Goal: Transaction & Acquisition: Purchase product/service

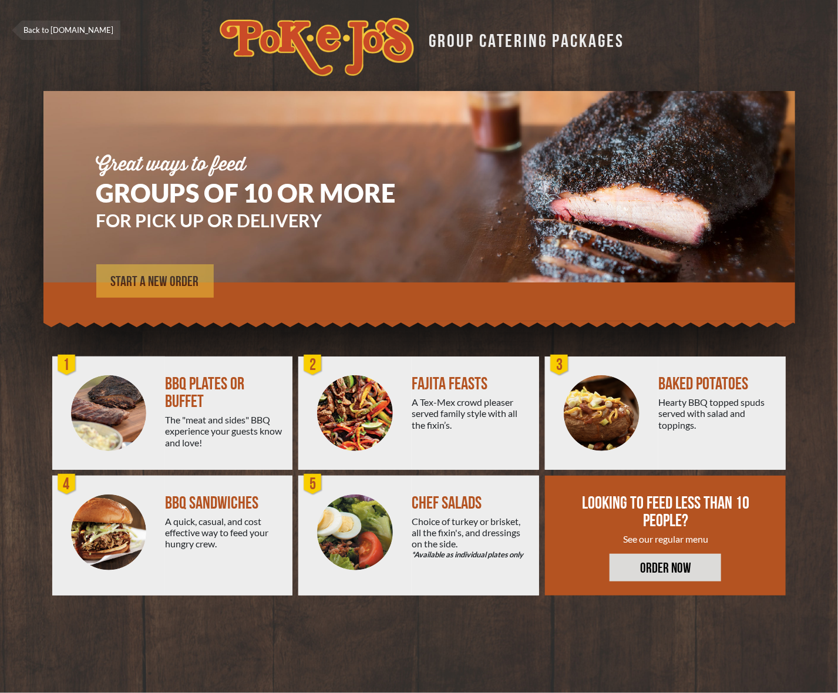
click at [148, 273] on link "START A NEW ORDER" at bounding box center [154, 280] width 117 height 33
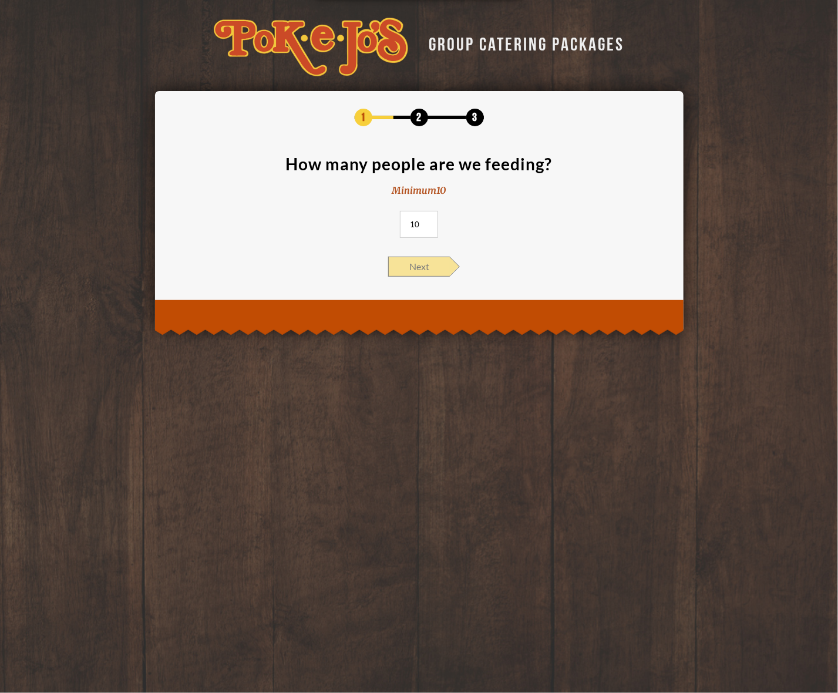
click at [433, 270] on span "Next" at bounding box center [419, 267] width 62 height 20
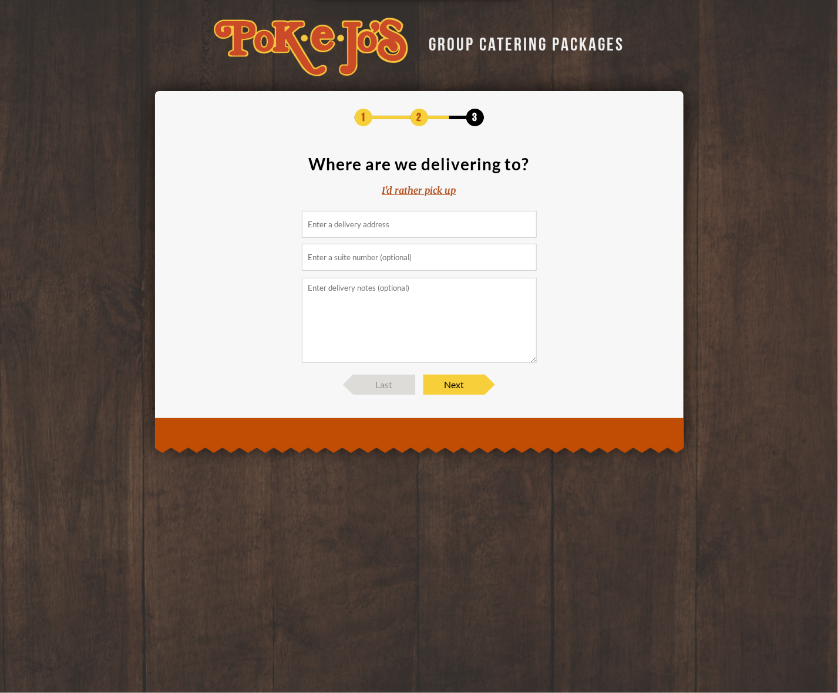
click at [398, 222] on input at bounding box center [419, 224] width 235 height 27
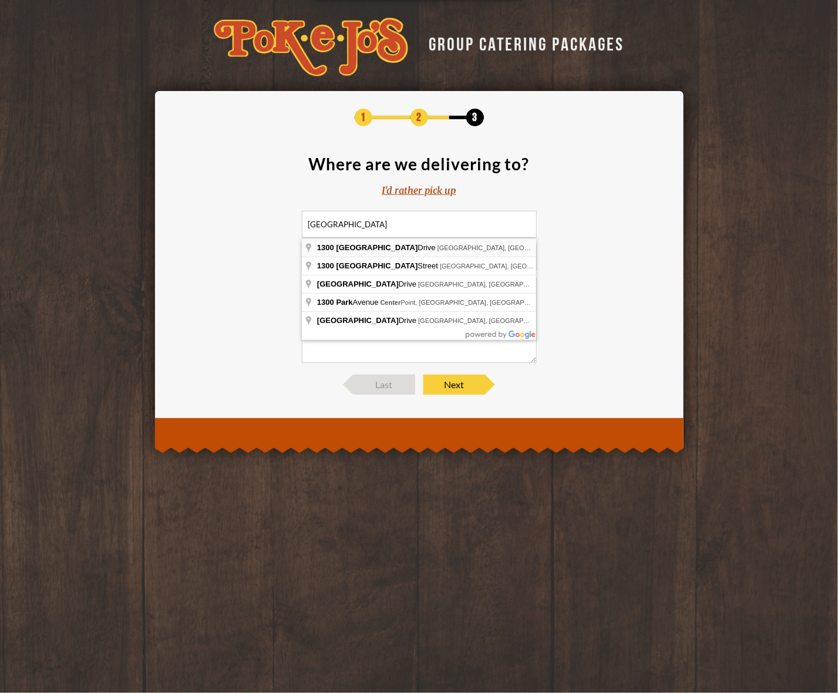
type input "1300 Park Center Drive, Austin, TX, USA"
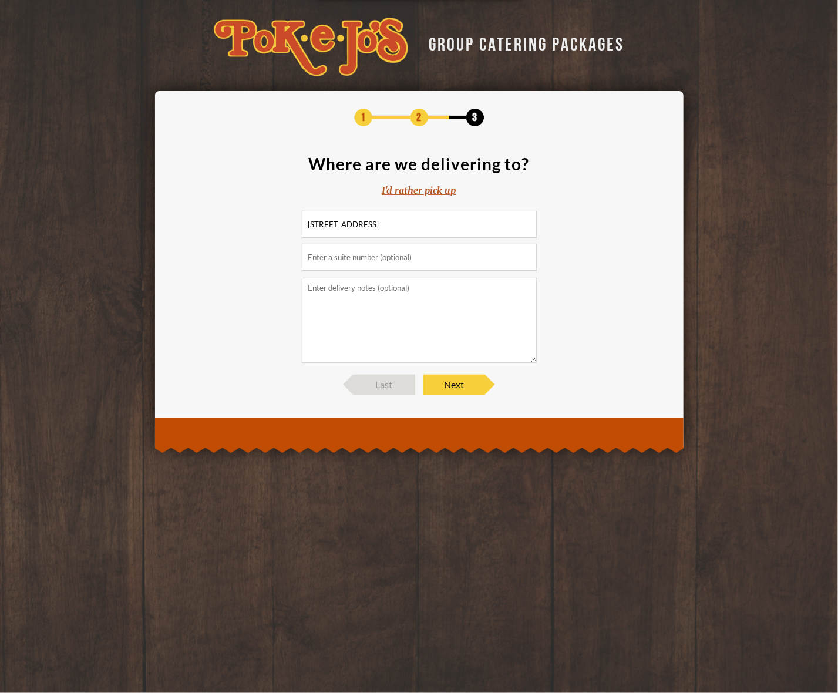
click at [426, 287] on textarea at bounding box center [419, 320] width 235 height 85
click at [414, 301] on textarea "Enter through security gates on Park Center Dr, then enter building on" at bounding box center [419, 320] width 235 height 85
type textarea "Enter through security gates on Park Center Dr, then enter building at entrance…"
click at [468, 382] on span "Next" at bounding box center [455, 385] width 62 height 20
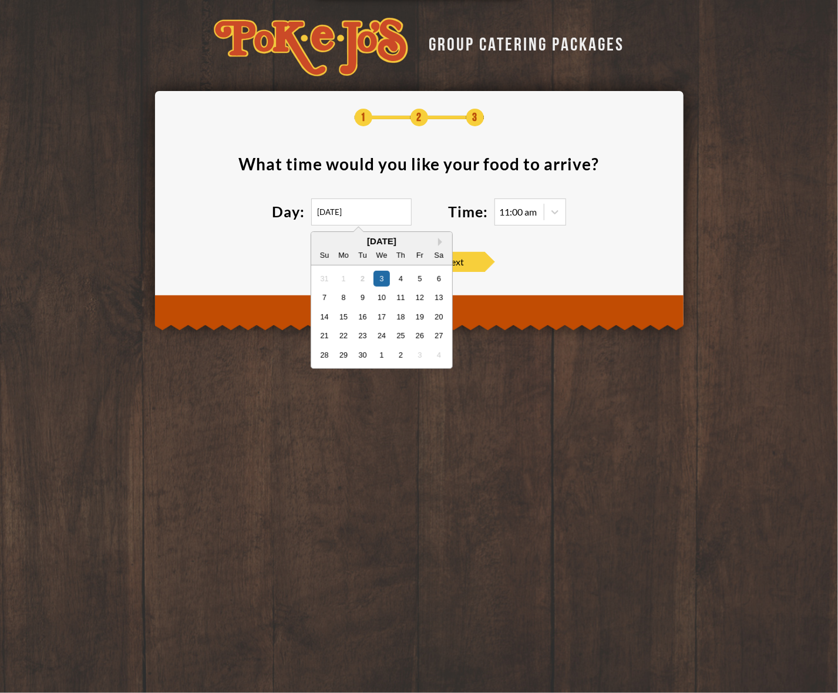
click at [360, 207] on input "09/03/2025" at bounding box center [361, 212] width 100 height 27
click at [402, 281] on div "4" at bounding box center [400, 278] width 16 height 16
type input "09/04/2025"
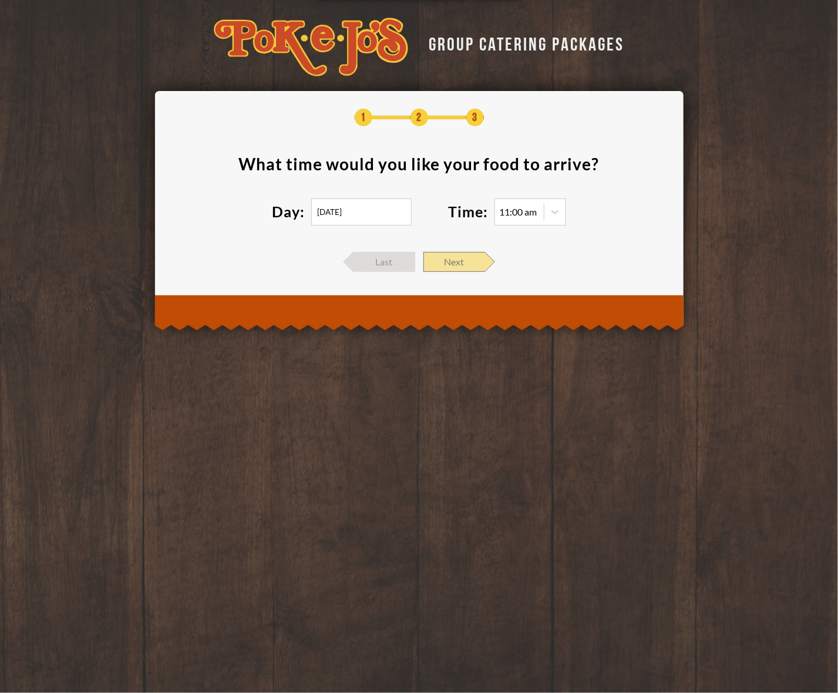
click at [443, 258] on span "Next" at bounding box center [455, 262] width 62 height 20
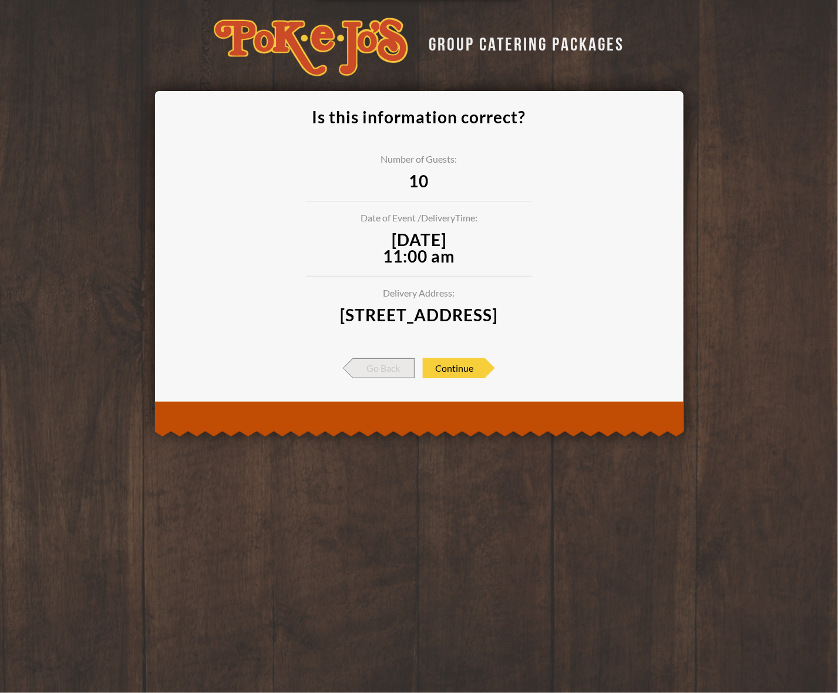
click at [388, 378] on span "Go Back" at bounding box center [384, 368] width 62 height 20
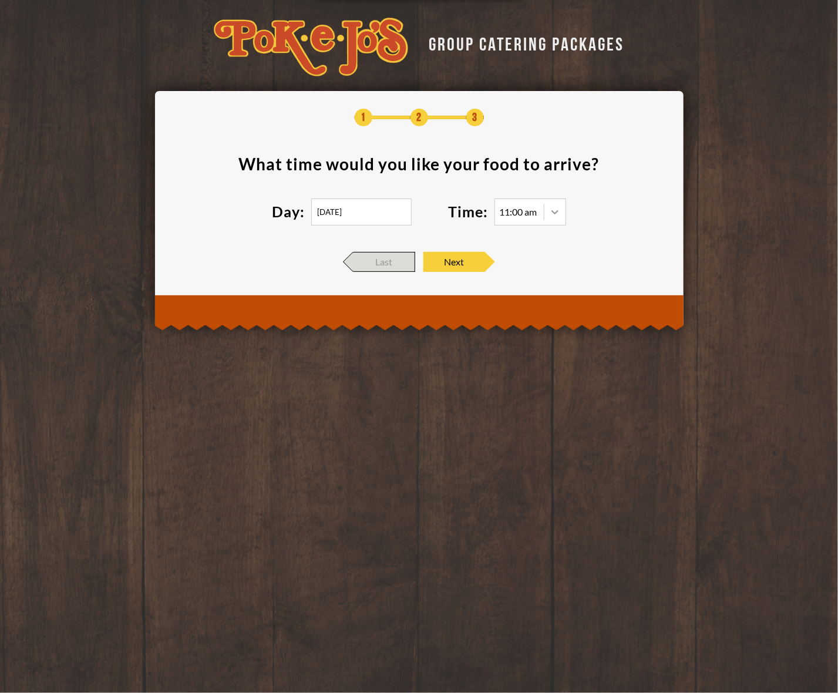
click at [562, 209] on div at bounding box center [555, 211] width 21 height 21
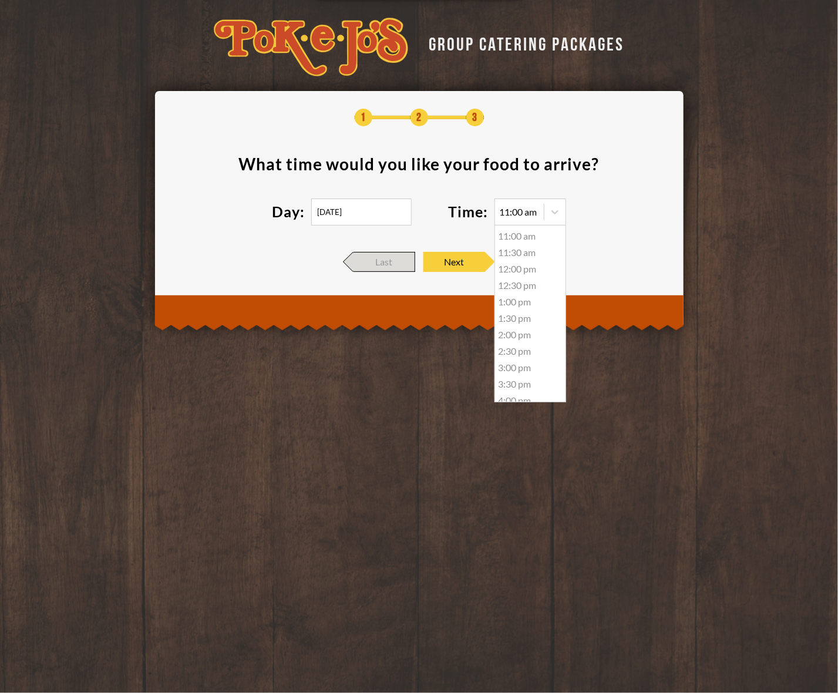
click at [527, 248] on div "11:30 am" at bounding box center [530, 252] width 70 height 16
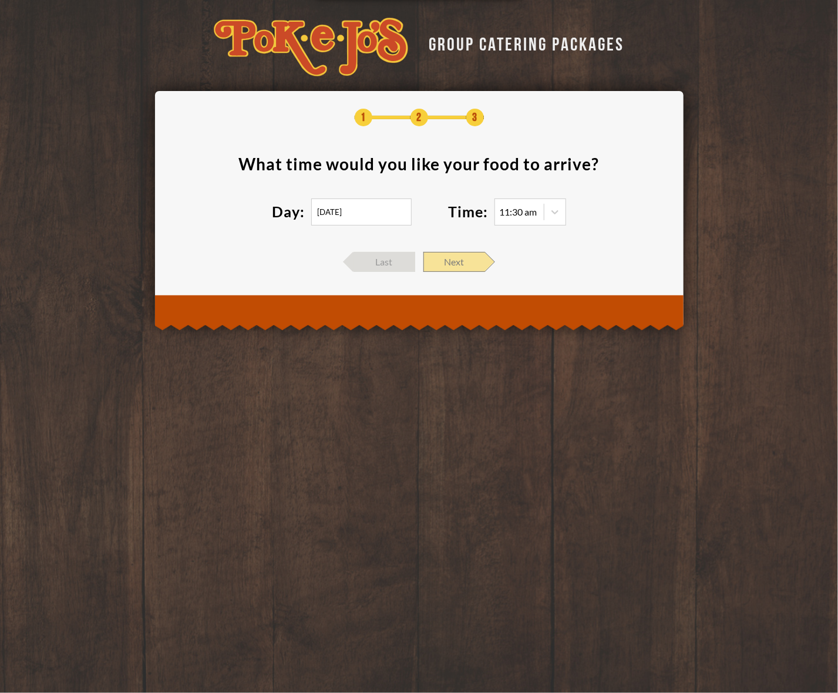
click at [461, 258] on span "Next" at bounding box center [455, 262] width 62 height 20
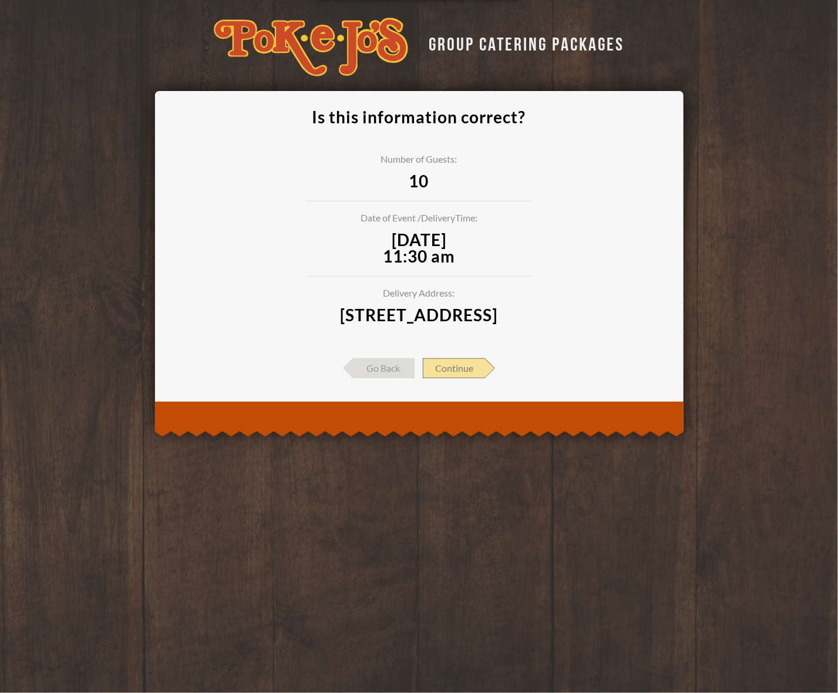
click at [450, 377] on span "Continue" at bounding box center [454, 368] width 62 height 20
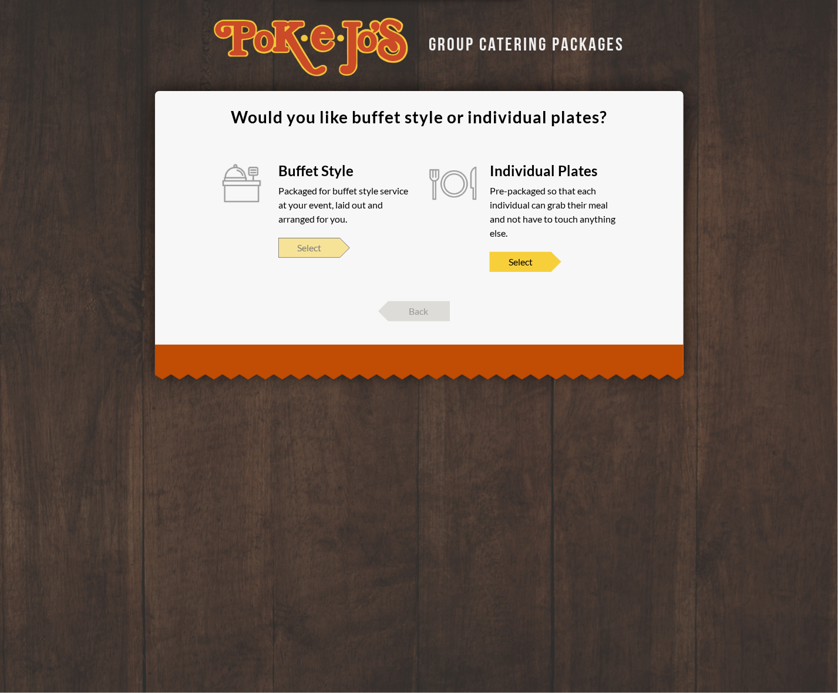
click at [312, 244] on span "Select" at bounding box center [309, 248] width 62 height 20
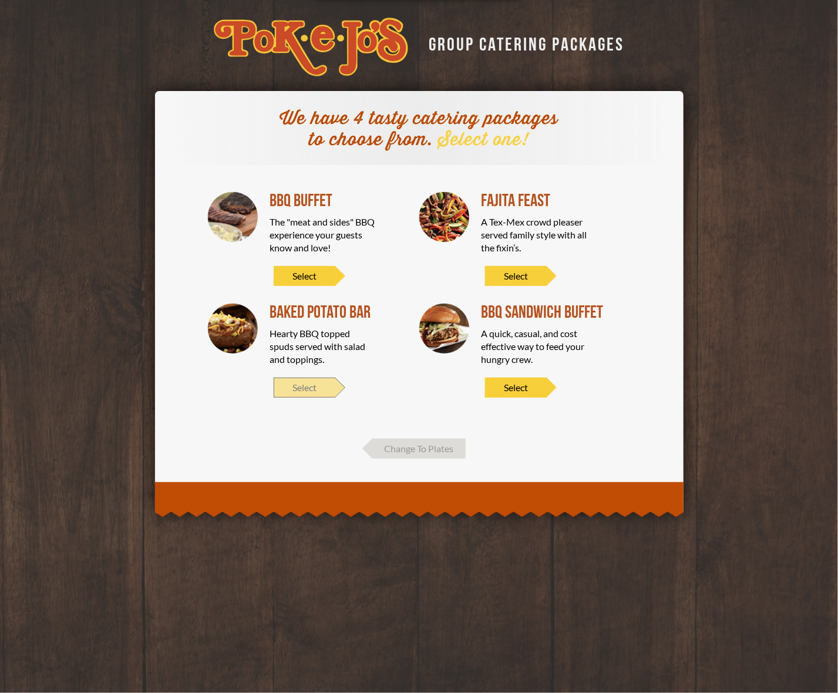
click at [298, 382] on span "Select" at bounding box center [305, 388] width 62 height 20
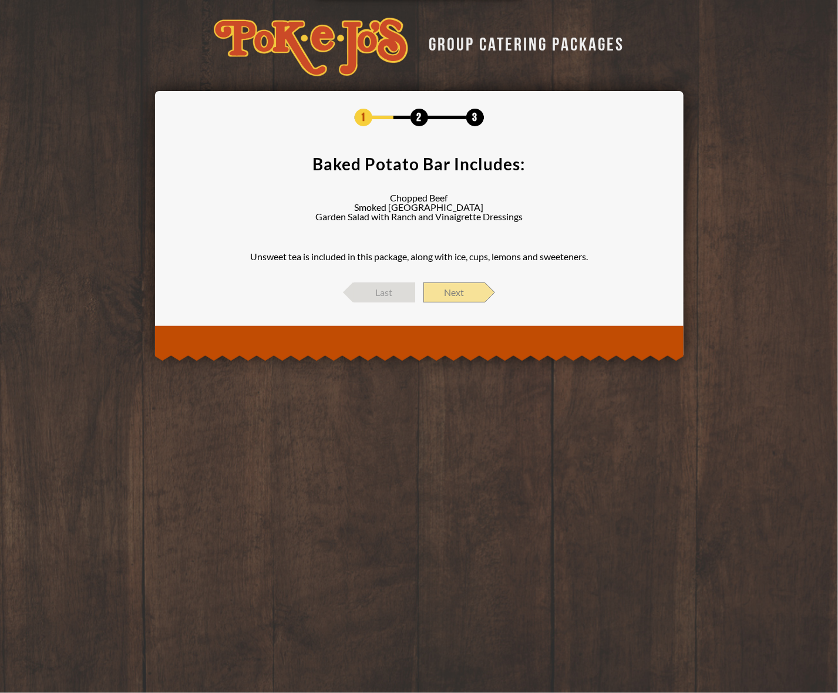
click at [455, 293] on span "Next" at bounding box center [455, 293] width 62 height 20
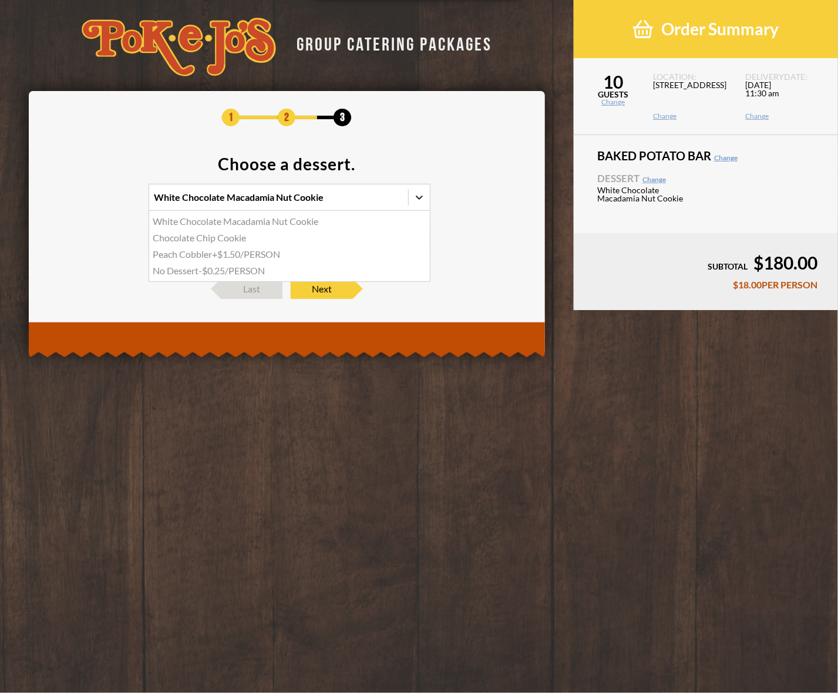
click at [411, 194] on div at bounding box center [419, 197] width 21 height 21
click at [103, 203] on input "option White Chocolate Macadamia Nut Cookie focused, 1 of 4. 4 results availabl…" at bounding box center [103, 203] width 0 height 0
click at [199, 233] on div "Chocolate Chip Cookie" at bounding box center [289, 238] width 281 height 16
click at [103, 203] on input "option Chocolate Chip Cookie focused, 2 of 4. 4 results available. Use Up and D…" at bounding box center [103, 203] width 0 height 0
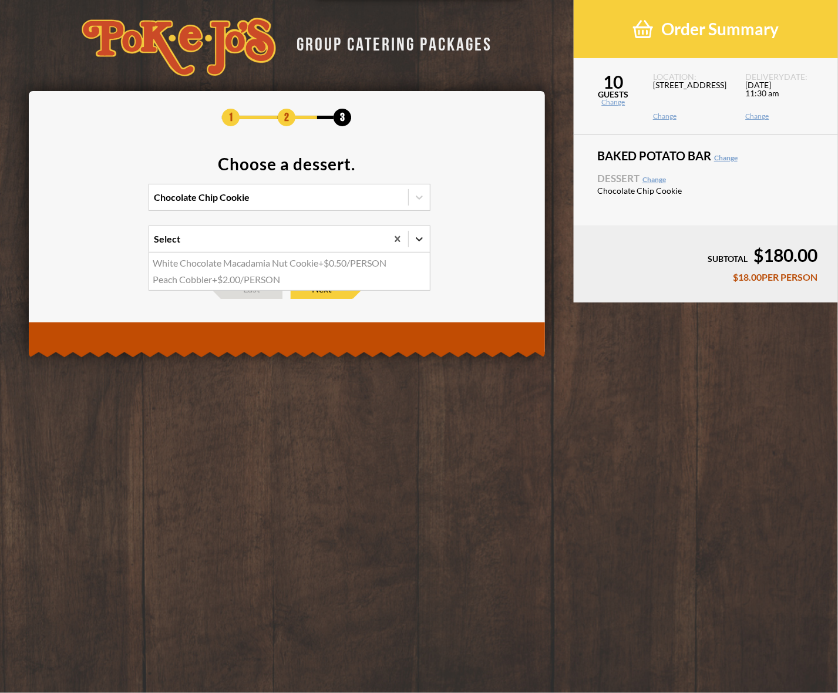
click at [422, 239] on icon at bounding box center [419, 239] width 7 height 4
click at [103, 244] on input "option White Chocolate Macadamia Nut Cookie focused, 1 of 2. 2 results availabl…" at bounding box center [103, 244] width 0 height 0
click at [415, 196] on icon at bounding box center [420, 197] width 12 height 12
click at [103, 203] on input "Chocolate Chip Cookie" at bounding box center [103, 203] width 0 height 0
click at [273, 223] on div "White Chocolate Macadamia Nut Cookie" at bounding box center [289, 221] width 281 height 16
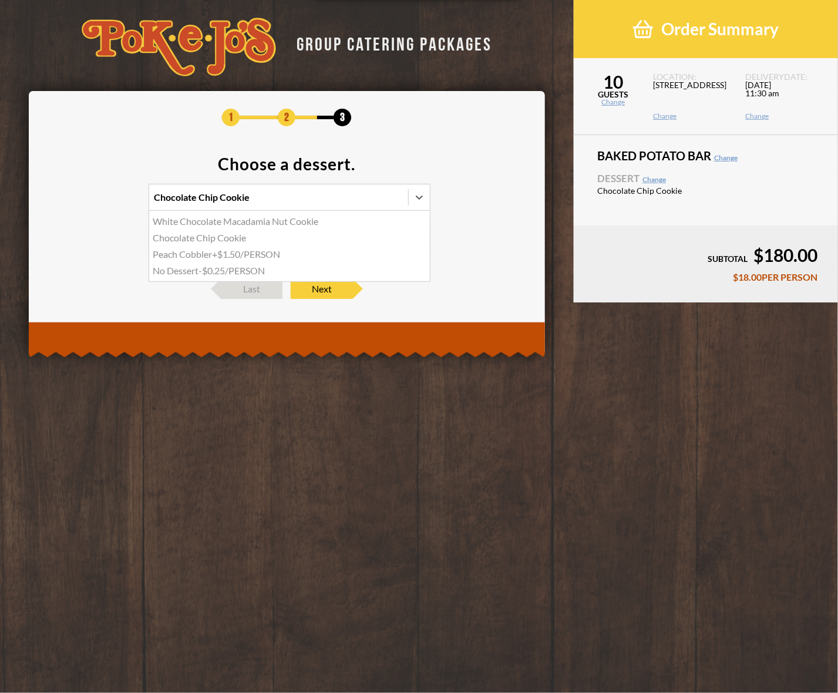
click at [103, 203] on input "option Chocolate Chip Cookie, selected. option White Chocolate Macadamia Nut Co…" at bounding box center [103, 203] width 0 height 0
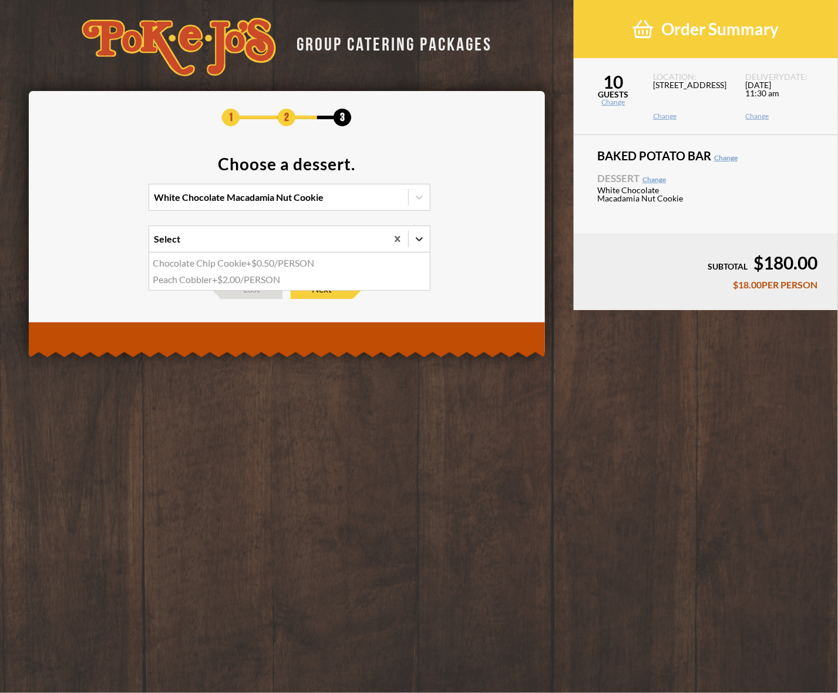
click at [424, 232] on div at bounding box center [419, 239] width 21 height 21
click at [103, 244] on input "option Chocolate Chip Cookie focused, 1 of 2. 2 results available. Use Up and D…" at bounding box center [103, 244] width 0 height 0
click at [305, 263] on div "Chocolate Chip Cookie +$0.50/PERSON" at bounding box center [289, 263] width 281 height 16
click at [103, 244] on input "option Chocolate Chip Cookie focused, 1 of 2. 2 results available. Use Up and D…" at bounding box center [103, 244] width 0 height 0
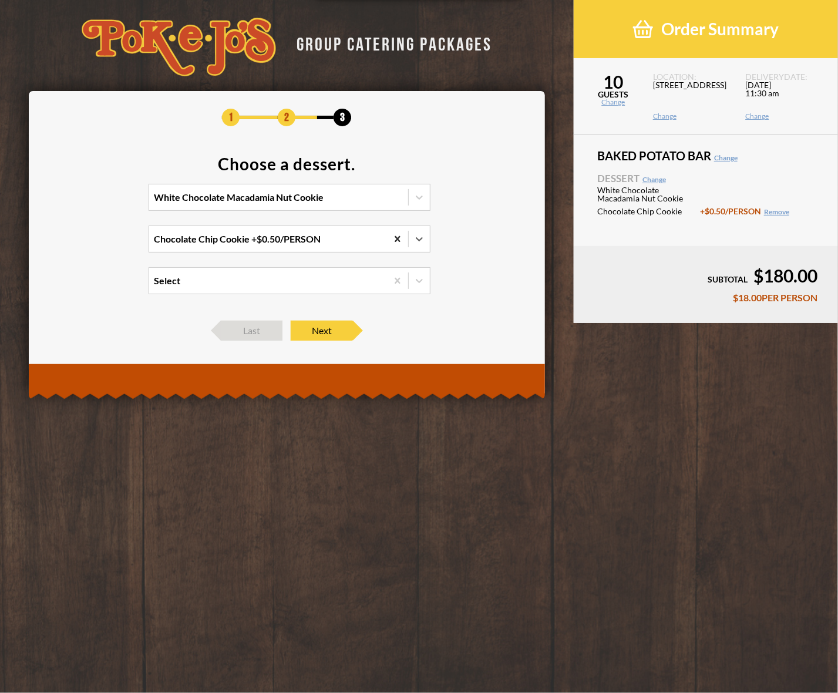
click at [397, 237] on icon at bounding box center [397, 239] width 5 height 6
click at [103, 244] on input "option Chocolate Chip Cookie, selected. 0 results available. Select is focused …" at bounding box center [103, 244] width 0 height 0
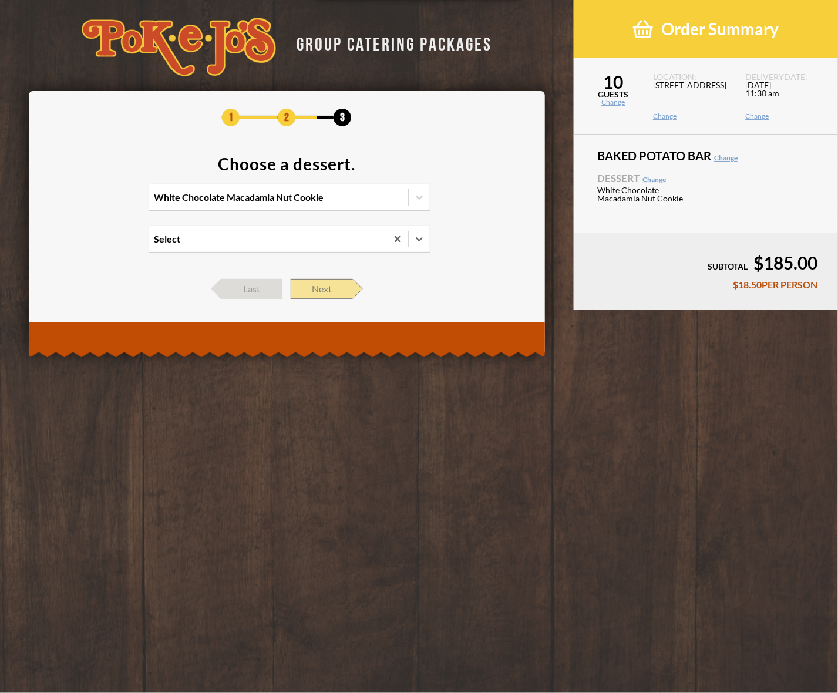
click at [342, 289] on span "Next" at bounding box center [322, 289] width 62 height 20
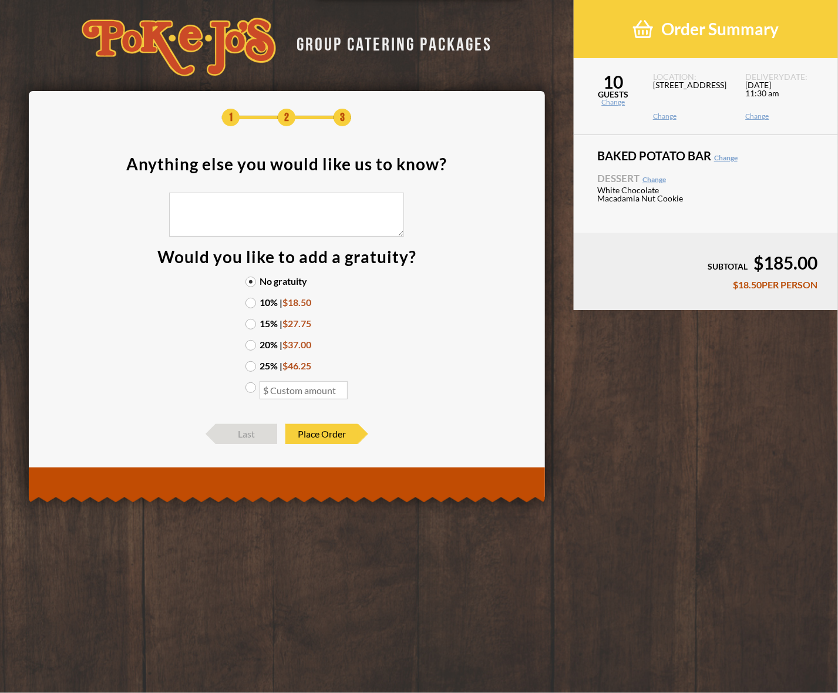
drag, startPoint x: 294, startPoint y: 345, endPoint x: 308, endPoint y: 337, distance: 16.3
click at [295, 344] on span "$37.00" at bounding box center [297, 344] width 29 height 11
click at [0, 0] on input "20% | $37.00" at bounding box center [0, 0] width 0 height 0
click at [731, 156] on link "Change" at bounding box center [725, 157] width 23 height 9
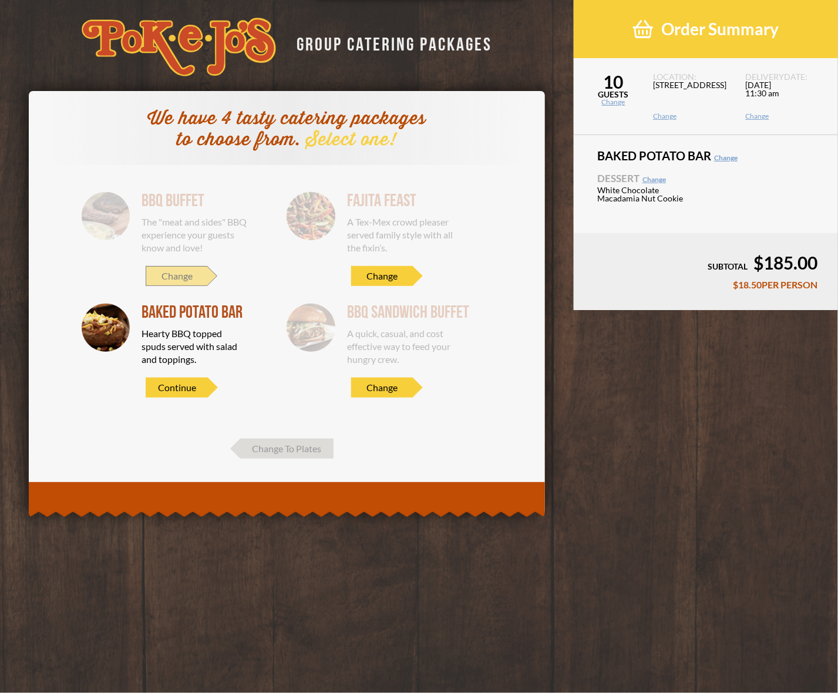
click at [185, 275] on span "Change" at bounding box center [177, 276] width 62 height 20
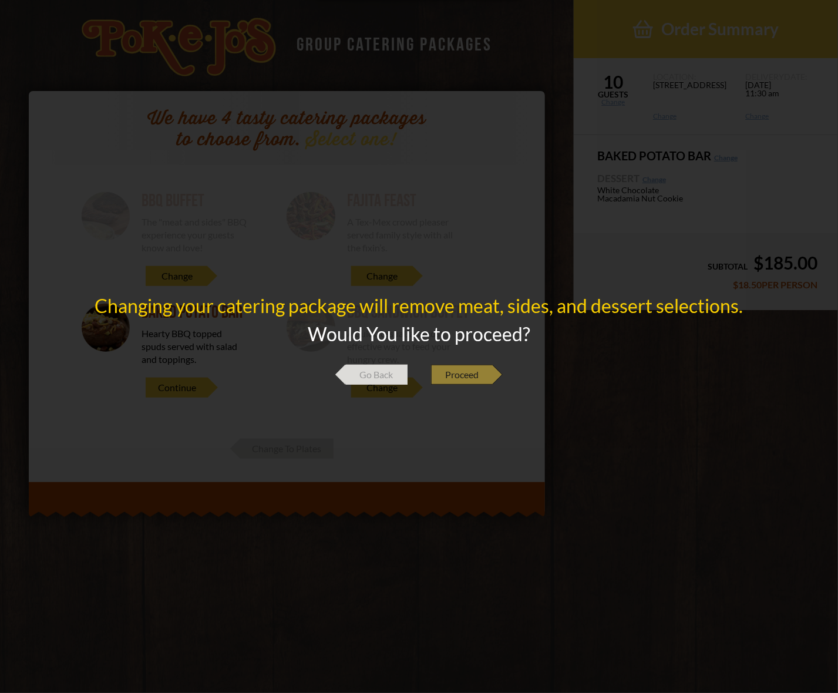
click at [478, 372] on span "Proceed" at bounding box center [462, 375] width 62 height 20
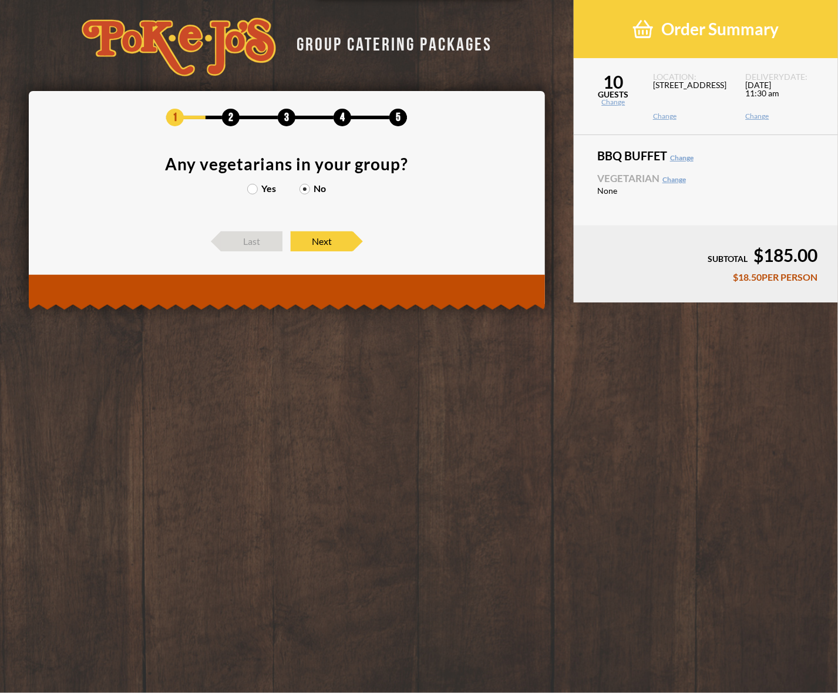
click at [250, 187] on label "Yes" at bounding box center [261, 188] width 29 height 9
click at [0, 0] on input "Yes" at bounding box center [0, 0] width 0 height 0
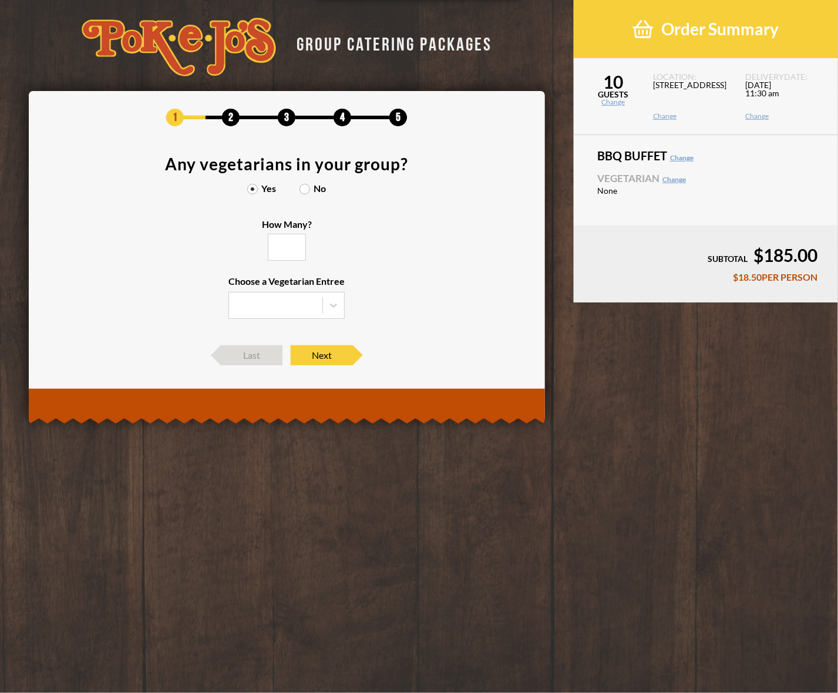
click at [295, 240] on input "How Many?" at bounding box center [287, 247] width 38 height 27
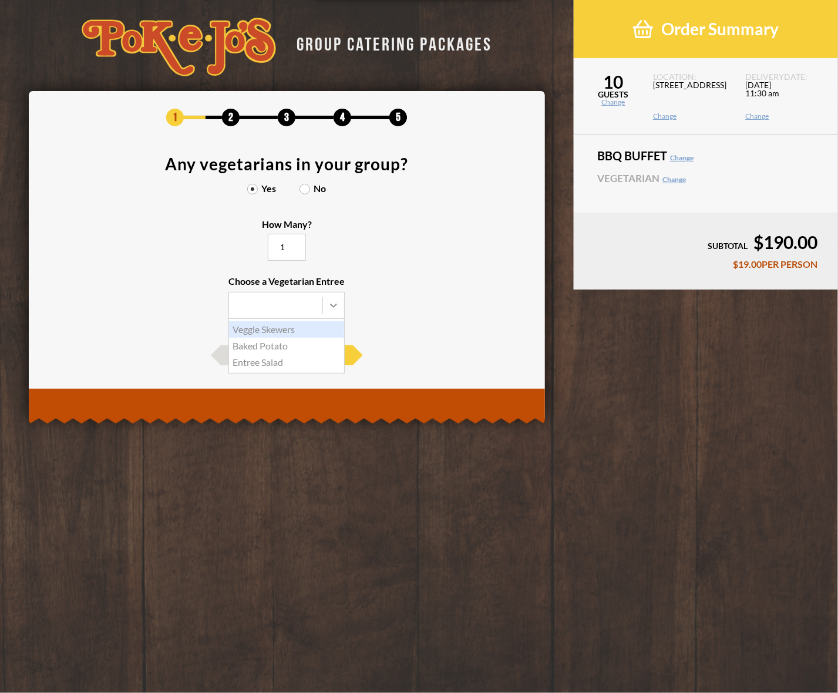
click at [332, 302] on icon at bounding box center [334, 306] width 12 height 12
click at [0, 0] on input "Choose a Vegetarian Entree Veggie Skewers Baked Potato Entree Salad" at bounding box center [0, 0] width 0 height 0
click at [292, 346] on div "Baked Potato" at bounding box center [286, 346] width 115 height 16
click at [0, 0] on input "Choose a Vegetarian Entree Veggie Skewers Baked Potato Entree Salad" at bounding box center [0, 0] width 0 height 0
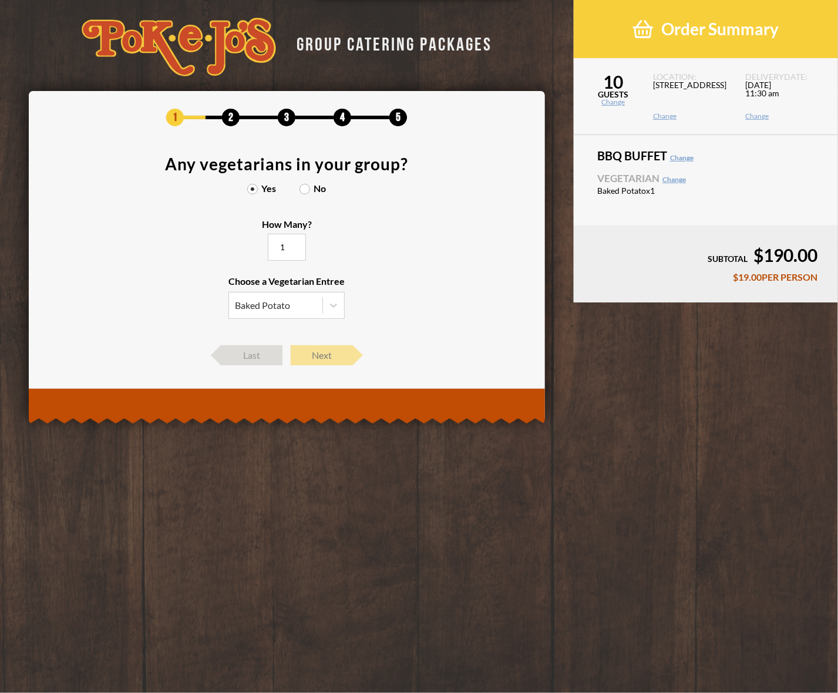
type input "1"
click at [335, 350] on span "Next" at bounding box center [322, 355] width 62 height 20
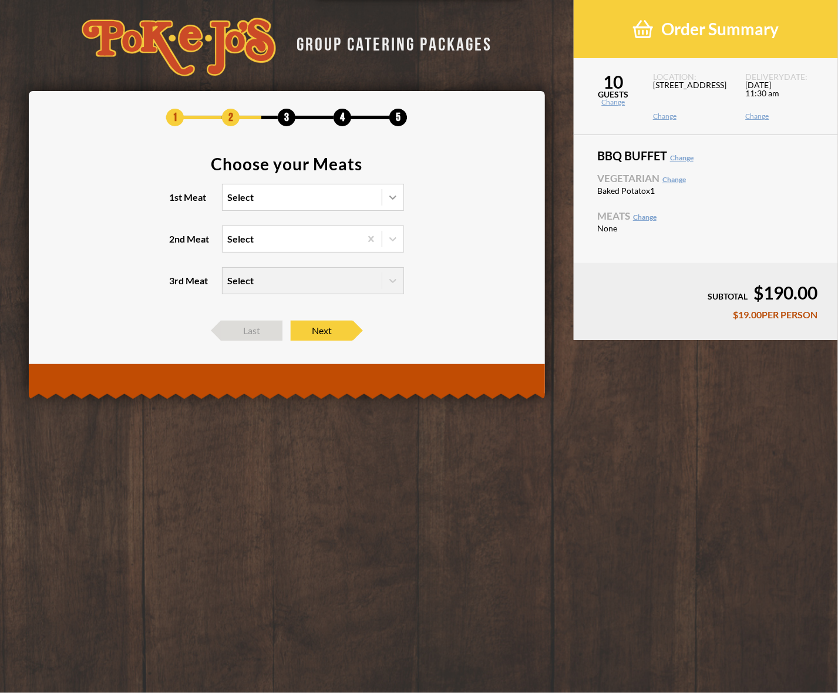
click at [384, 197] on div at bounding box center [392, 197] width 21 height 21
click at [176, 203] on input "1st Meat Select" at bounding box center [176, 203] width 0 height 0
click at [256, 220] on div "Brisket" at bounding box center [313, 221] width 181 height 16
click at [176, 203] on input "1st Meat option Brisket focused, 1 of 6. 6 results available. Use Up and Down t…" at bounding box center [176, 203] width 0 height 0
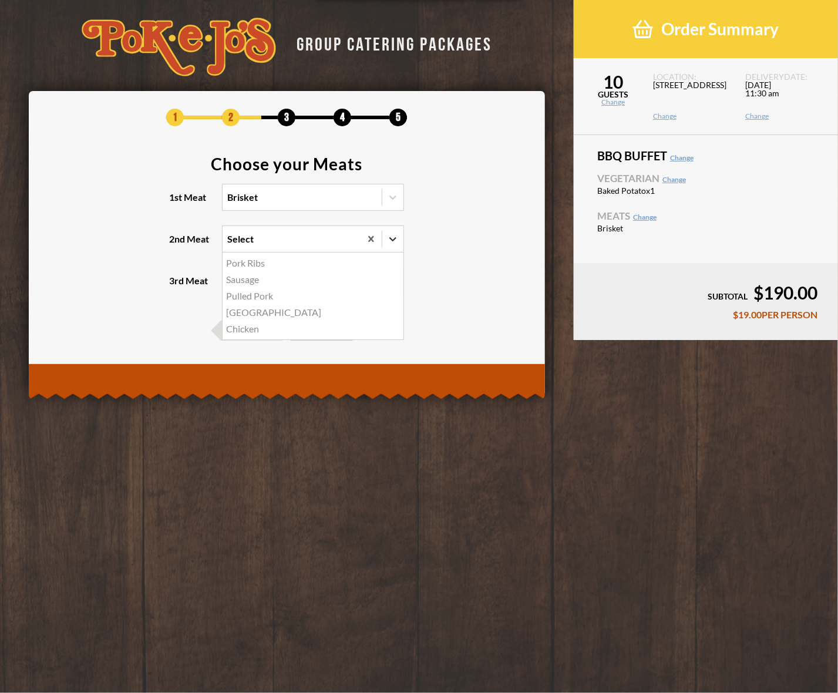
click at [390, 236] on icon at bounding box center [393, 239] width 12 height 12
click at [176, 244] on input "2nd Meat option Pork Ribs focused, 1 of 5. 5 results available. Use Up and Down…" at bounding box center [176, 244] width 0 height 0
click at [248, 279] on div "Sausage" at bounding box center [313, 279] width 181 height 16
click at [176, 244] on input "2nd Meat option Sausage focused, 2 of 5. 5 results available. Use Up and Down t…" at bounding box center [176, 244] width 0 height 0
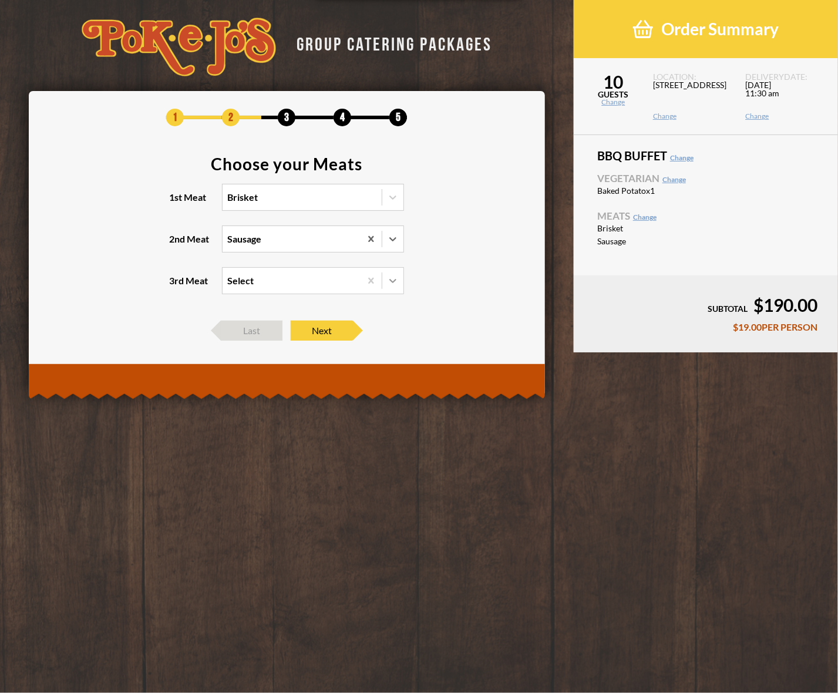
click at [389, 279] on icon at bounding box center [393, 281] width 12 height 12
click at [176, 286] on input "3rd Meat Select" at bounding box center [176, 286] width 0 height 0
drag, startPoint x: 389, startPoint y: 279, endPoint x: 458, endPoint y: 268, distance: 69.5
click at [390, 278] on icon at bounding box center [393, 281] width 12 height 12
click at [176, 286] on input "3rd Meat 0 results available. Select is focused , press Down to open the menu, …" at bounding box center [176, 286] width 0 height 0
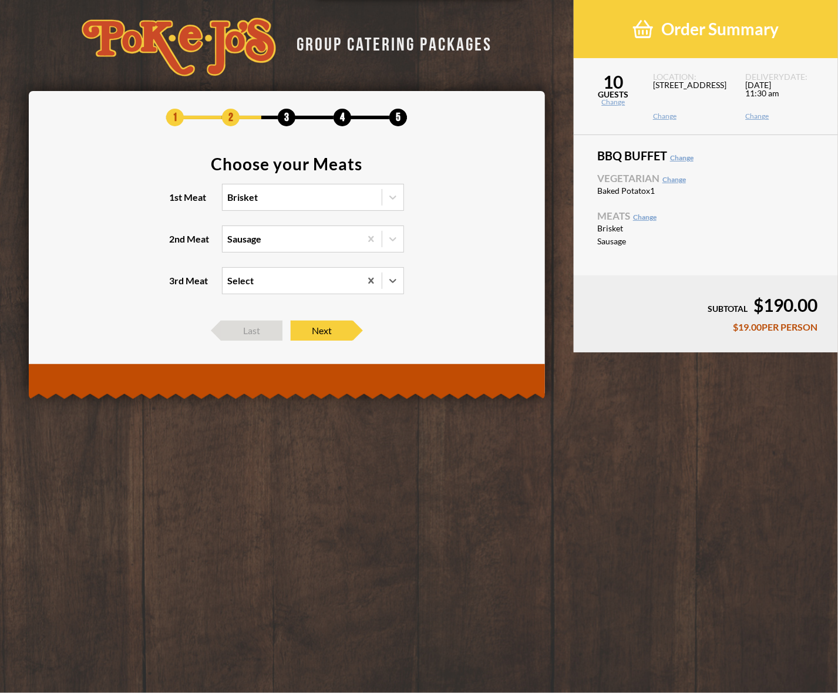
click at [459, 270] on section "Choose your Meats 1st Meat Brisket 2nd Meat Sausage 3rd Meat 0 results availabl…" at bounding box center [286, 232] width 481 height 153
click at [324, 328] on span "Next" at bounding box center [322, 331] width 62 height 20
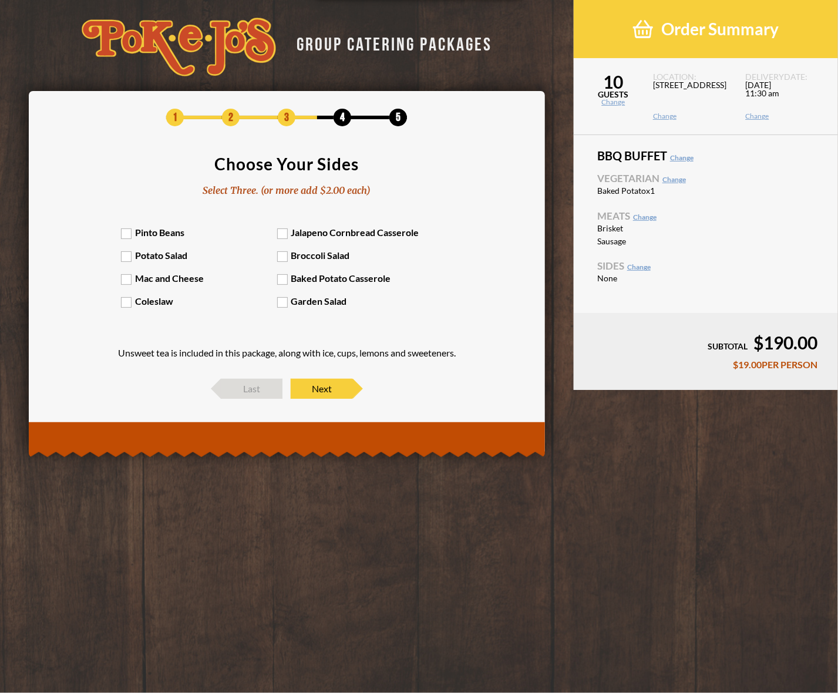
click at [125, 299] on label "Coleslaw" at bounding box center [199, 300] width 156 height 11
click at [0, 0] on input "Coleslaw" at bounding box center [0, 0] width 0 height 0
click at [130, 256] on label "Potato Salad" at bounding box center [199, 255] width 156 height 11
click at [0, 0] on input "Potato Salad" at bounding box center [0, 0] width 0 height 0
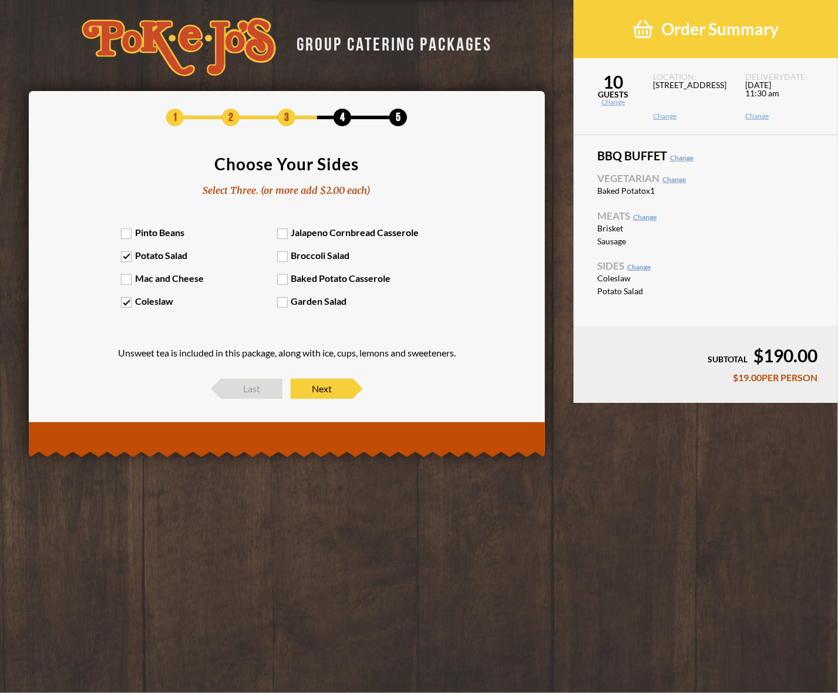
click at [133, 231] on label "Pinto Beans" at bounding box center [199, 232] width 156 height 11
click at [0, 0] on input "Pinto Beans" at bounding box center [0, 0] width 0 height 0
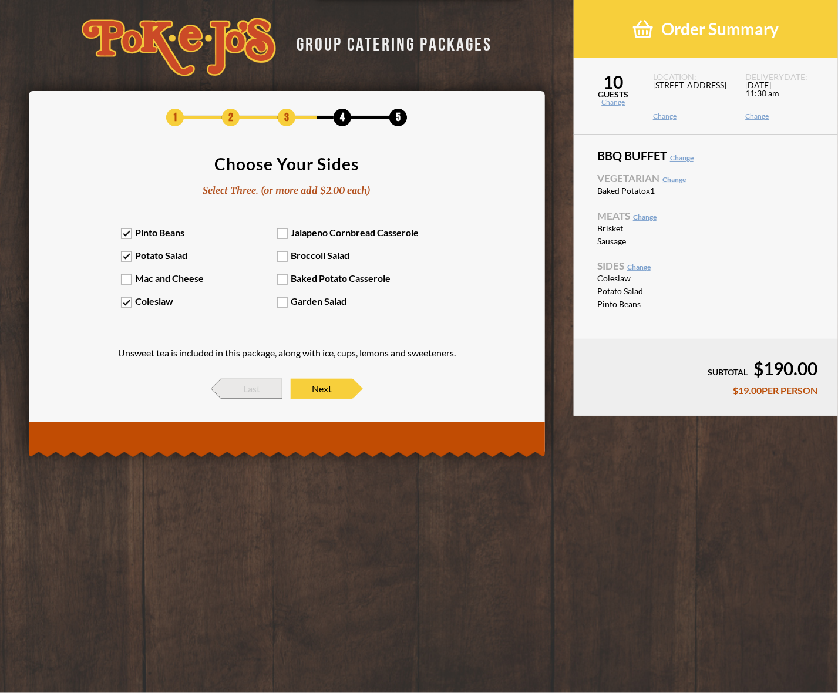
click at [247, 388] on span "Last" at bounding box center [252, 389] width 62 height 20
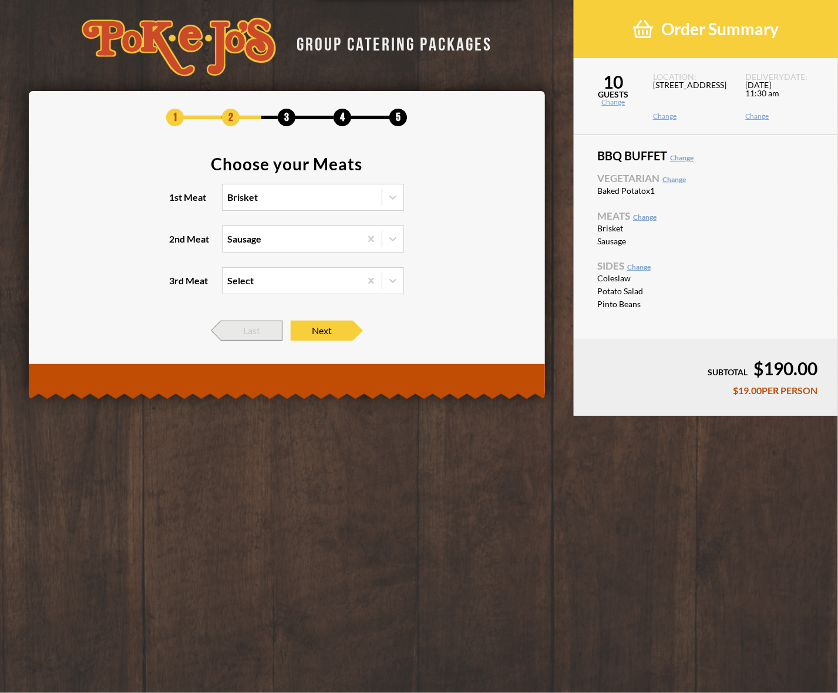
click at [260, 326] on span "Last" at bounding box center [252, 331] width 62 height 20
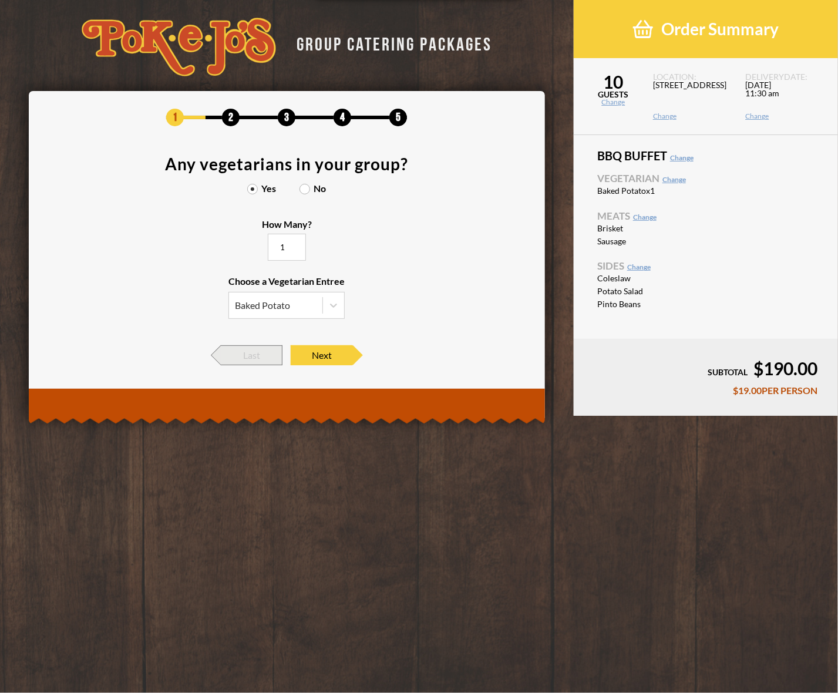
click at [243, 351] on span "Last" at bounding box center [252, 355] width 62 height 20
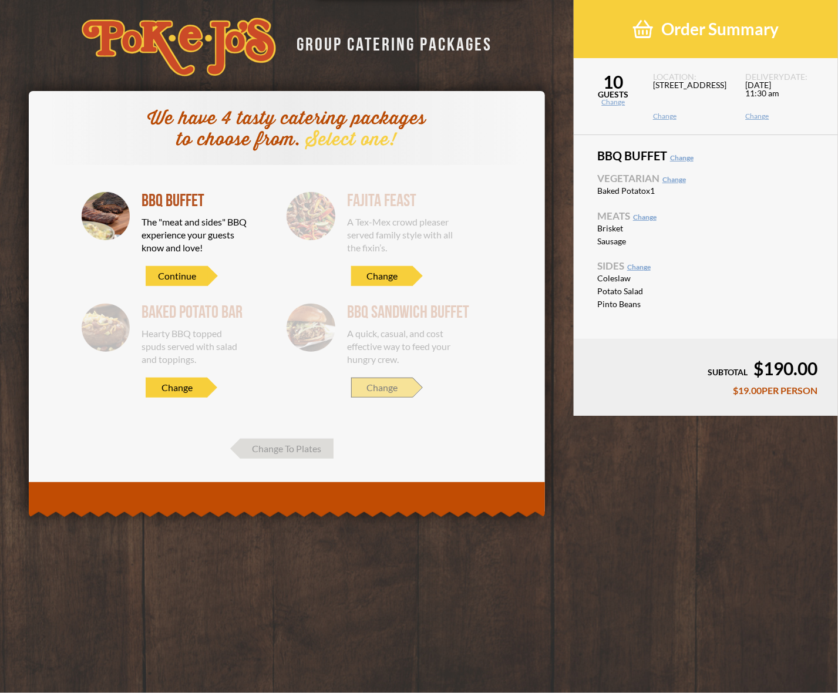
click at [387, 388] on span "Change" at bounding box center [382, 388] width 62 height 20
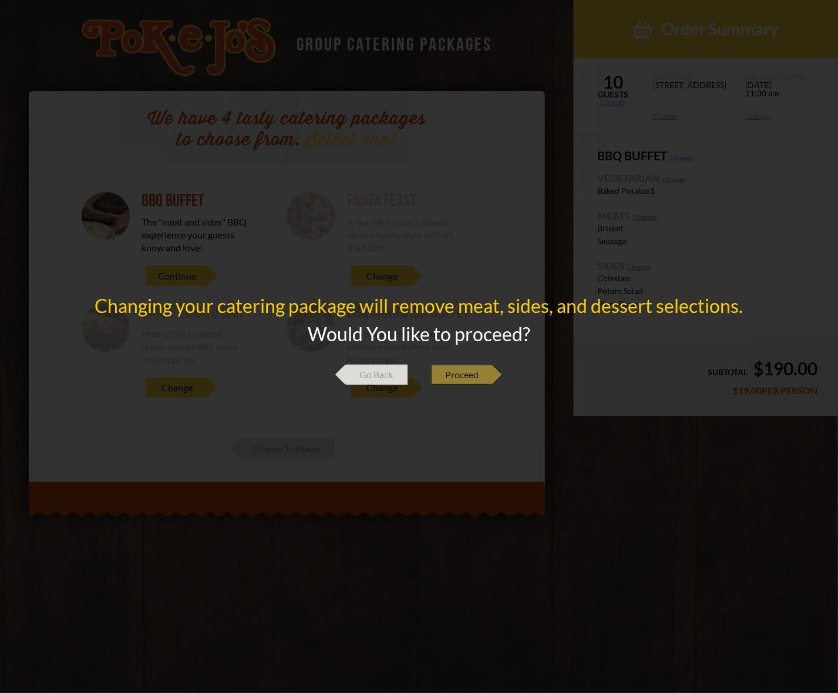
click at [464, 372] on span "Proceed" at bounding box center [462, 375] width 62 height 20
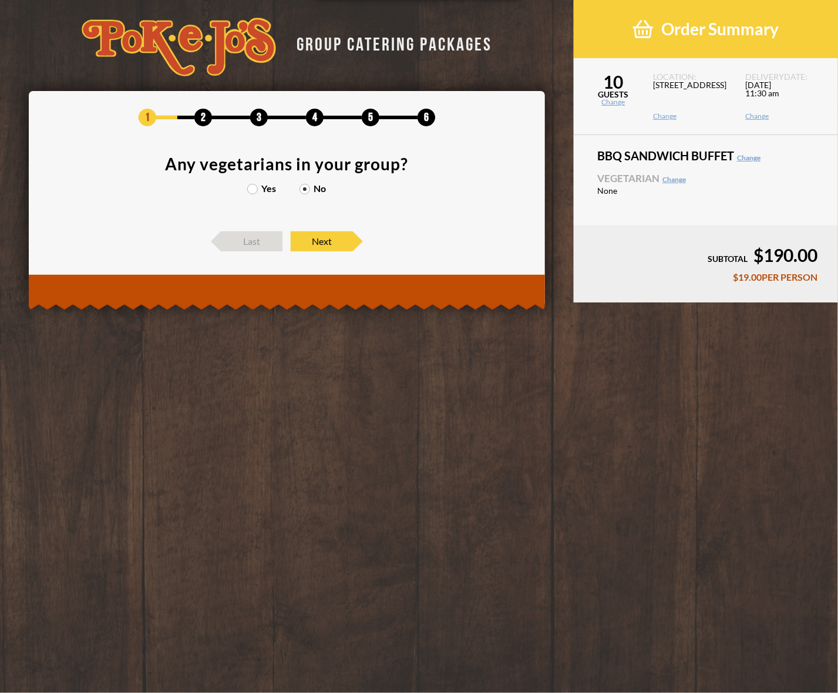
click at [254, 185] on label "Yes" at bounding box center [261, 188] width 29 height 9
click at [0, 0] on input "Yes" at bounding box center [0, 0] width 0 height 0
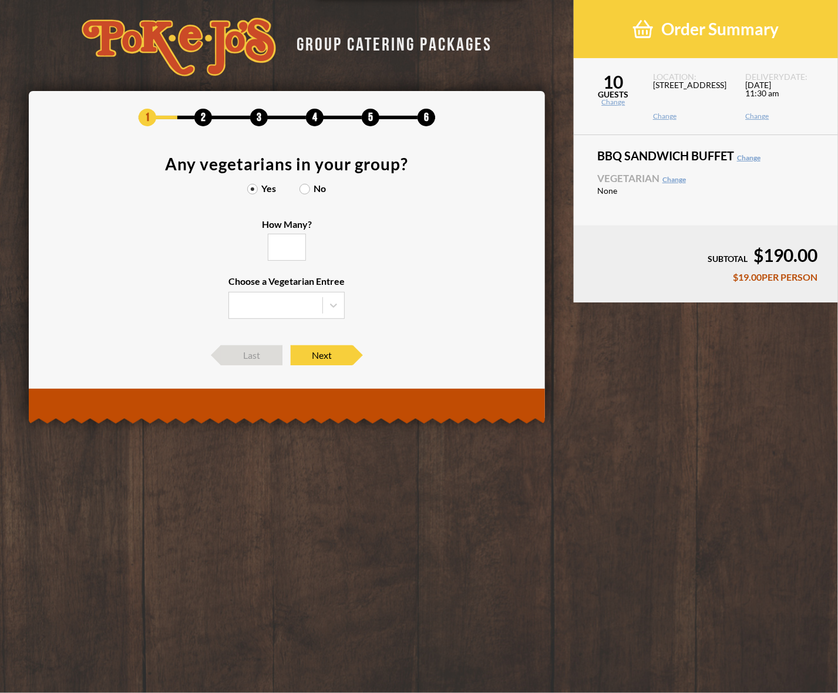
click at [285, 240] on input "How Many?" at bounding box center [287, 247] width 38 height 27
click at [298, 240] on input "How Many?" at bounding box center [287, 247] width 38 height 27
type input "1"
click at [297, 244] on input "1" at bounding box center [287, 247] width 38 height 27
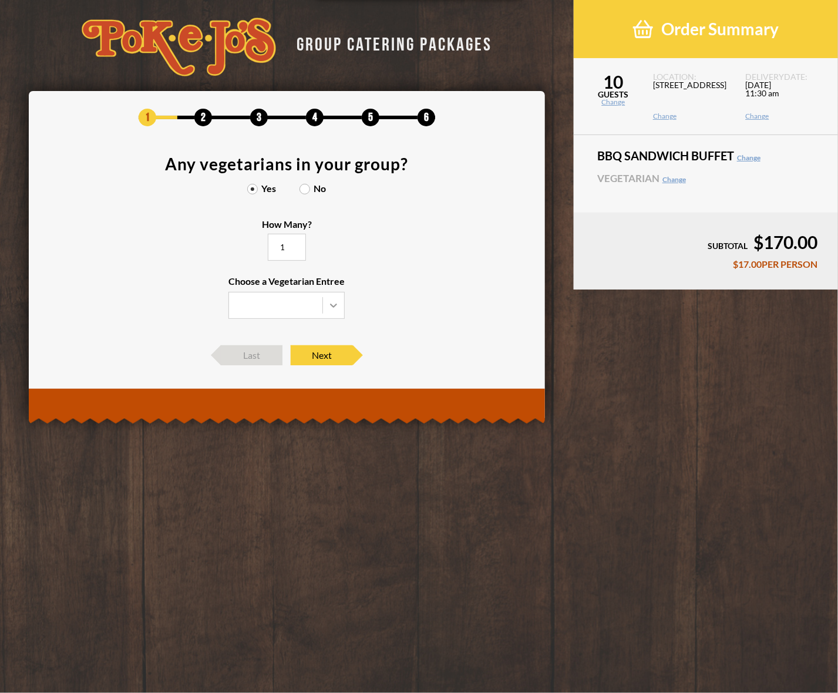
click at [330, 301] on icon at bounding box center [334, 306] width 12 height 12
click at [0, 0] on input "Choose a Vegetarian Entree" at bounding box center [0, 0] width 0 height 0
click at [287, 346] on div "Baked Potato" at bounding box center [286, 346] width 115 height 16
click at [0, 0] on input "Choose a Vegetarian Entree Veggie Skewers Baked Potato Entree Salad" at bounding box center [0, 0] width 0 height 0
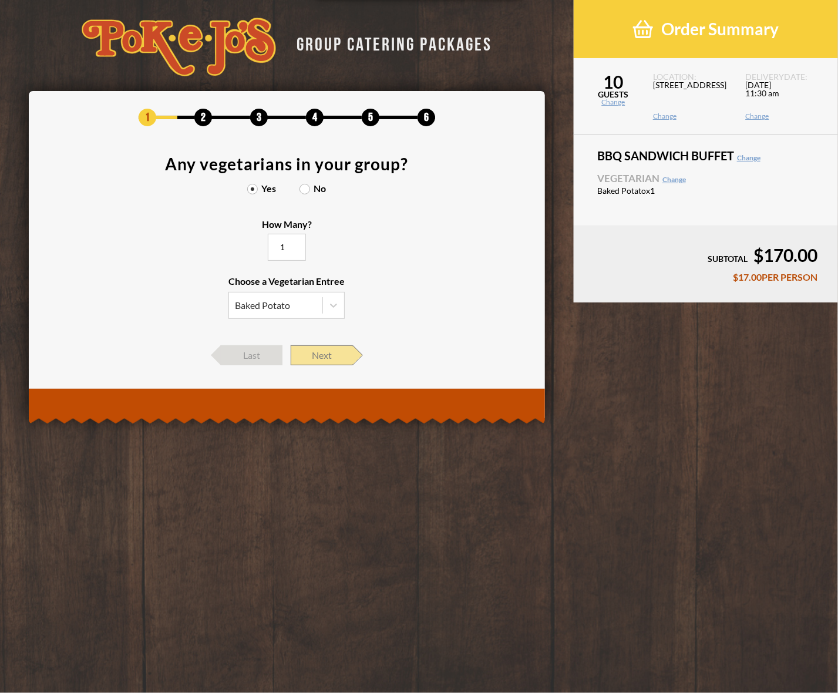
click at [338, 350] on span "Next" at bounding box center [322, 355] width 62 height 20
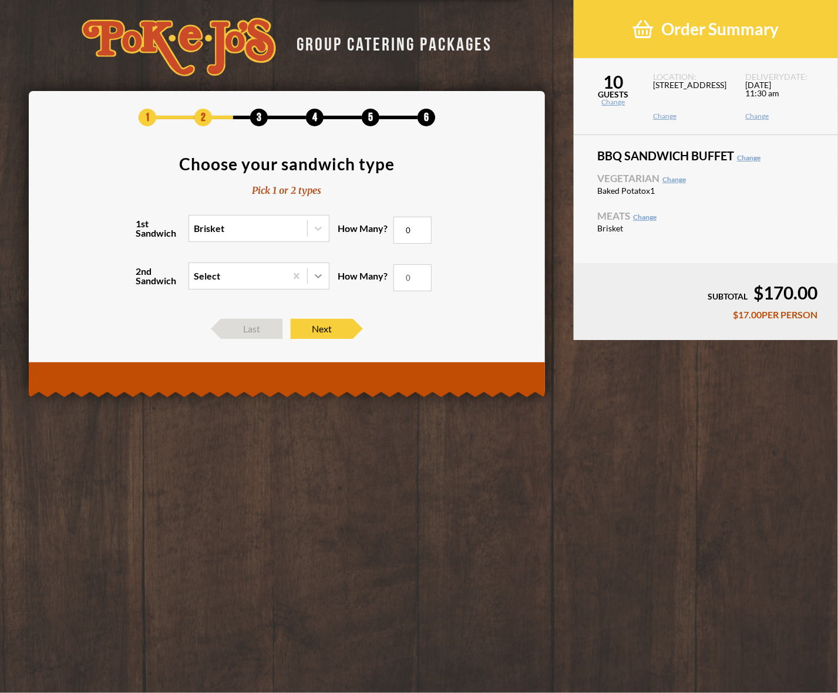
click at [314, 275] on icon at bounding box center [319, 276] width 12 height 12
click at [143, 281] on input "2nd Sandwich Select" at bounding box center [143, 281] width 0 height 0
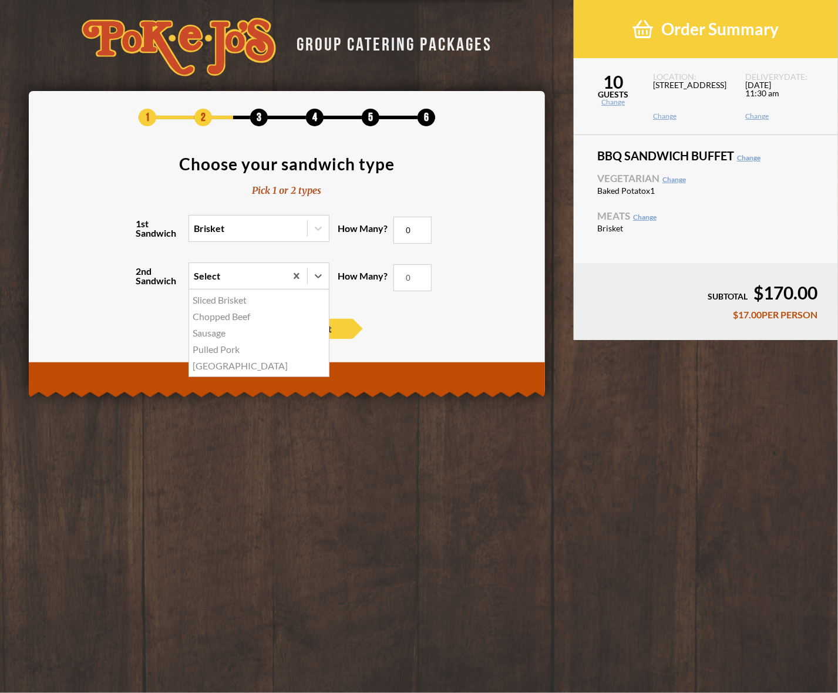
click at [218, 332] on div "Sausage" at bounding box center [259, 333] width 140 height 16
click at [143, 281] on input "2nd Sandwich option Sausage focused, 3 of 5. 5 results available. Use Up and Do…" at bounding box center [143, 281] width 0 height 0
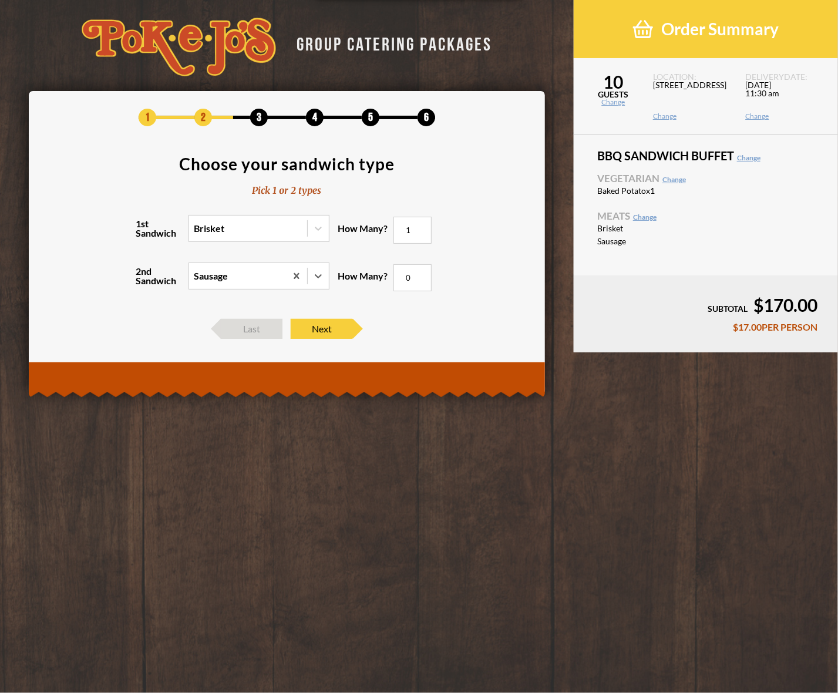
click at [421, 227] on input "1" at bounding box center [413, 230] width 38 height 27
click at [421, 227] on input "2" at bounding box center [413, 230] width 38 height 27
click at [421, 227] on input "3" at bounding box center [413, 230] width 38 height 27
click at [421, 227] on input "4" at bounding box center [413, 230] width 38 height 27
type input "5"
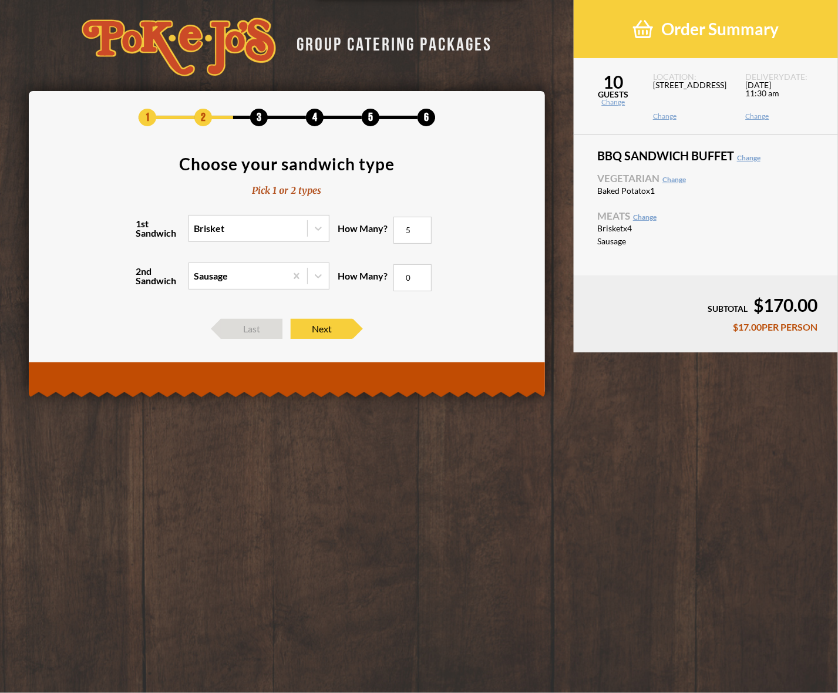
click at [421, 227] on input "5" at bounding box center [413, 230] width 38 height 27
click at [422, 273] on input "1" at bounding box center [413, 277] width 38 height 27
click at [422, 273] on input "2" at bounding box center [413, 277] width 38 height 27
click at [422, 273] on input "3" at bounding box center [413, 277] width 38 height 27
click at [422, 273] on input "4" at bounding box center [413, 277] width 38 height 27
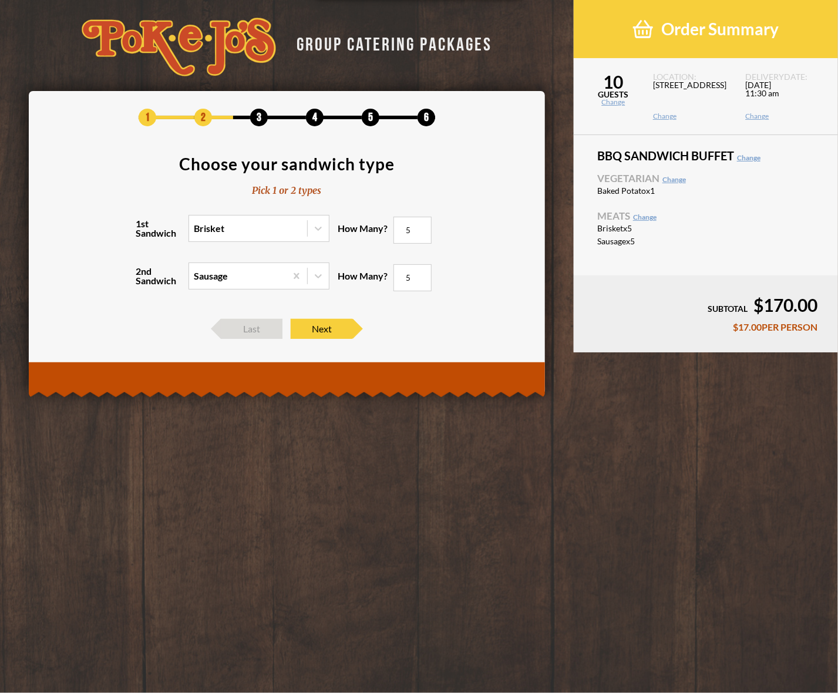
click at [422, 273] on input "5" at bounding box center [413, 277] width 38 height 27
click at [421, 275] on input "6" at bounding box center [413, 277] width 38 height 27
click at [421, 274] on input "8" at bounding box center [413, 277] width 38 height 27
click at [421, 274] on input "9" at bounding box center [413, 277] width 38 height 27
type input "10"
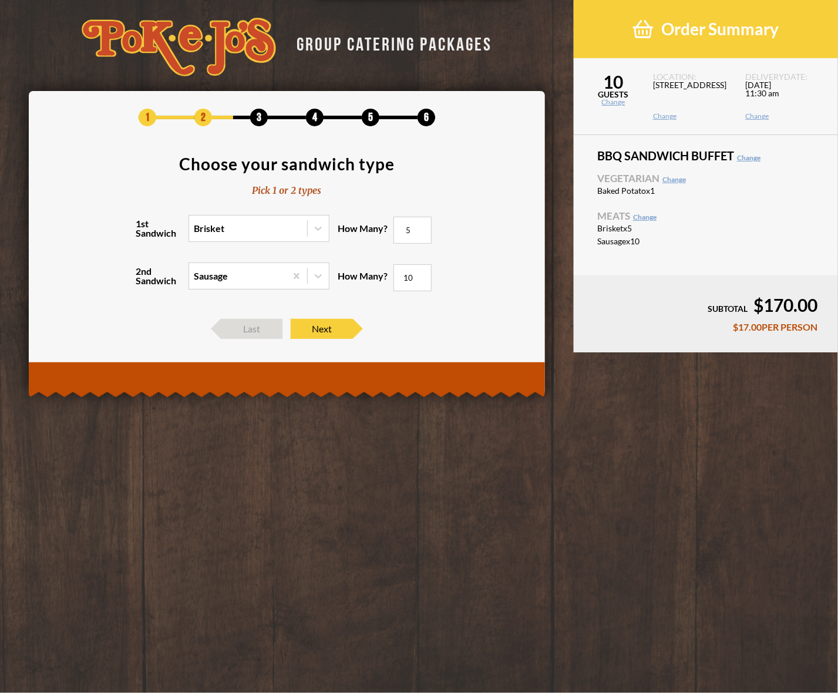
click at [421, 274] on input "10" at bounding box center [413, 277] width 38 height 27
click at [422, 226] on input "6" at bounding box center [413, 230] width 38 height 27
click at [422, 226] on input "7" at bounding box center [413, 230] width 38 height 27
click at [422, 226] on input "8" at bounding box center [413, 230] width 38 height 27
click at [422, 226] on input "9" at bounding box center [413, 230] width 38 height 27
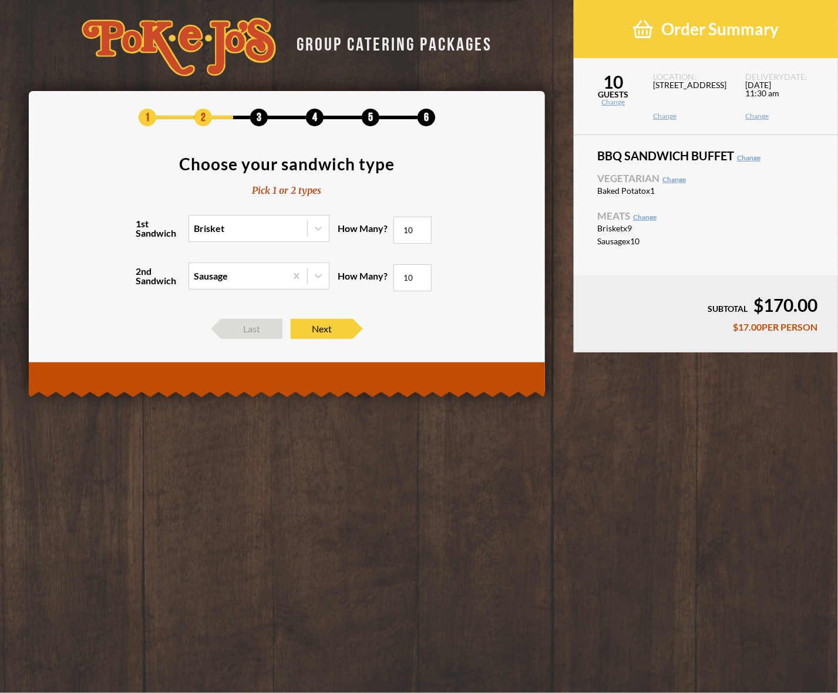
click at [422, 226] on input "10" at bounding box center [413, 230] width 38 height 27
click at [326, 330] on span "Next" at bounding box center [322, 329] width 62 height 20
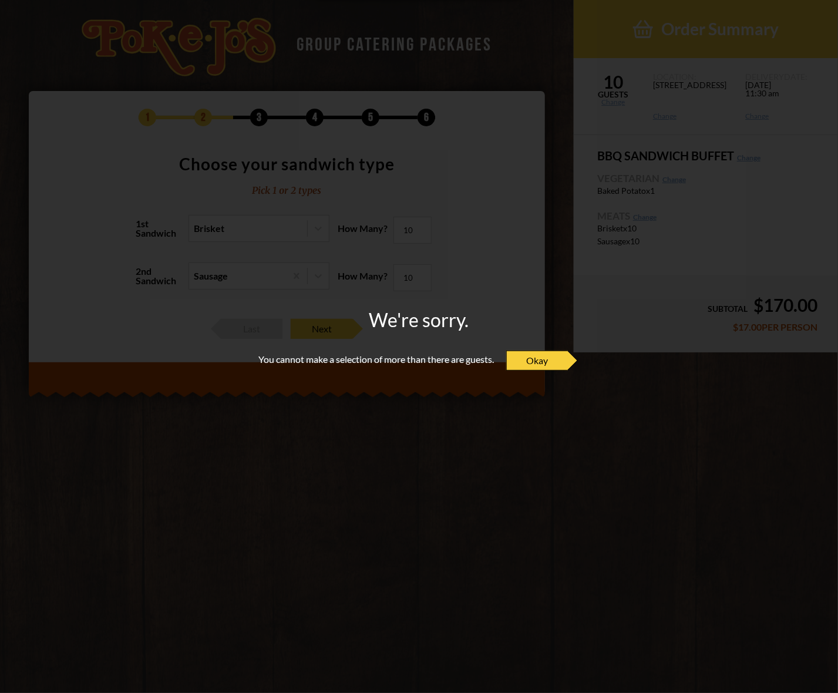
click at [529, 364] on span "Okay" at bounding box center [537, 361] width 62 height 20
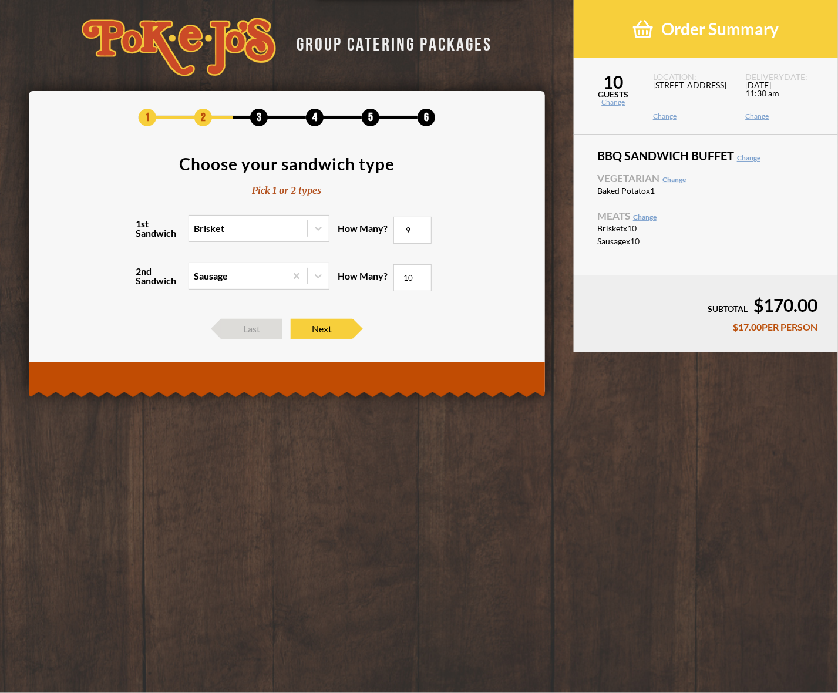
click at [424, 233] on input "9" at bounding box center [413, 230] width 38 height 27
click at [424, 233] on input "8" at bounding box center [413, 230] width 38 height 27
click at [424, 233] on input "7" at bounding box center [413, 230] width 38 height 27
click at [424, 233] on input "6" at bounding box center [413, 230] width 38 height 27
type input "5"
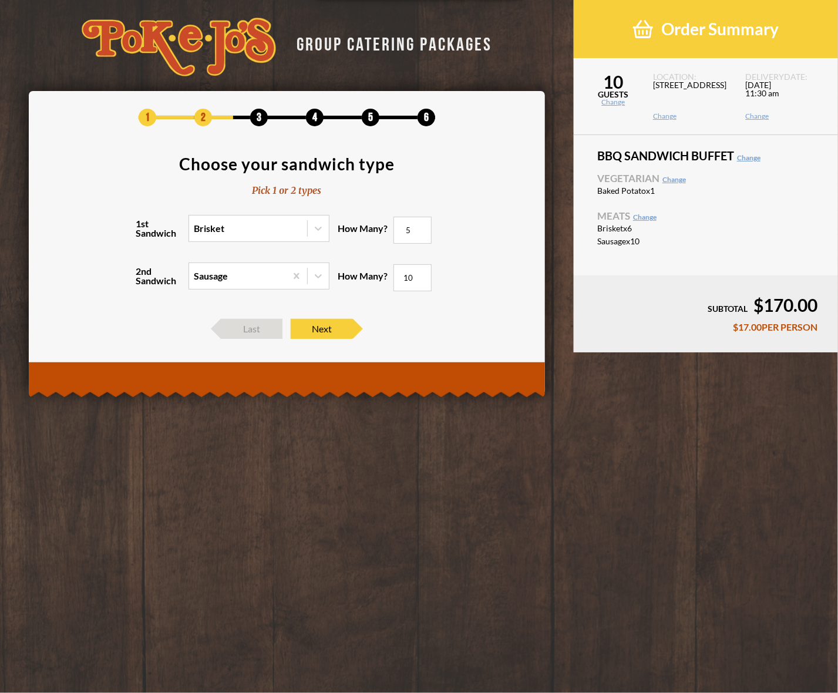
click at [424, 233] on input "5" at bounding box center [413, 230] width 38 height 27
click at [422, 278] on input "9" at bounding box center [413, 277] width 38 height 27
click at [421, 278] on input "8" at bounding box center [413, 277] width 38 height 27
click at [421, 278] on input "7" at bounding box center [413, 277] width 38 height 27
click at [421, 278] on input "6" at bounding box center [413, 277] width 38 height 27
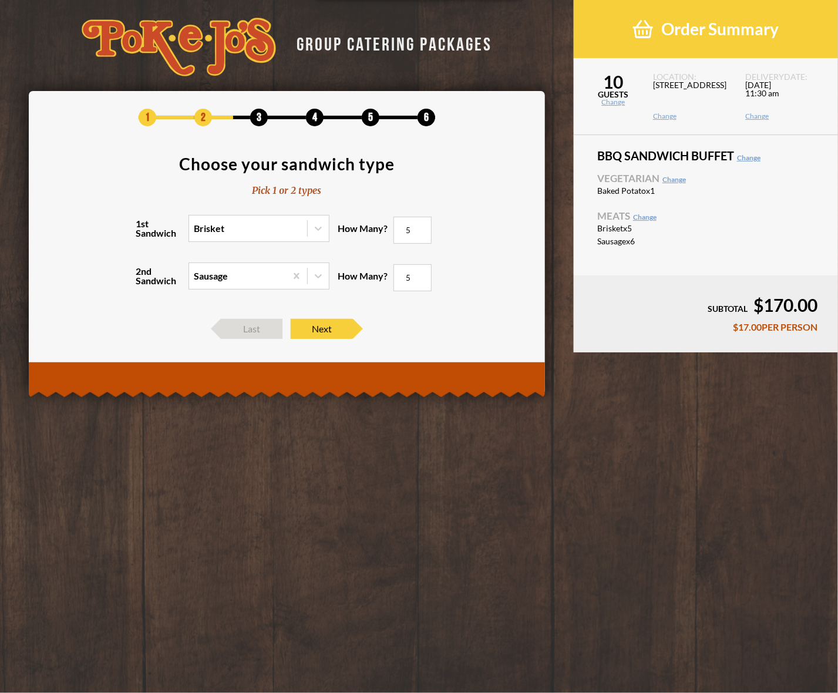
click at [421, 278] on input "5" at bounding box center [413, 277] width 38 height 27
type input "4"
click at [421, 278] on input "4" at bounding box center [413, 277] width 38 height 27
click at [422, 224] on input "5" at bounding box center [413, 230] width 38 height 27
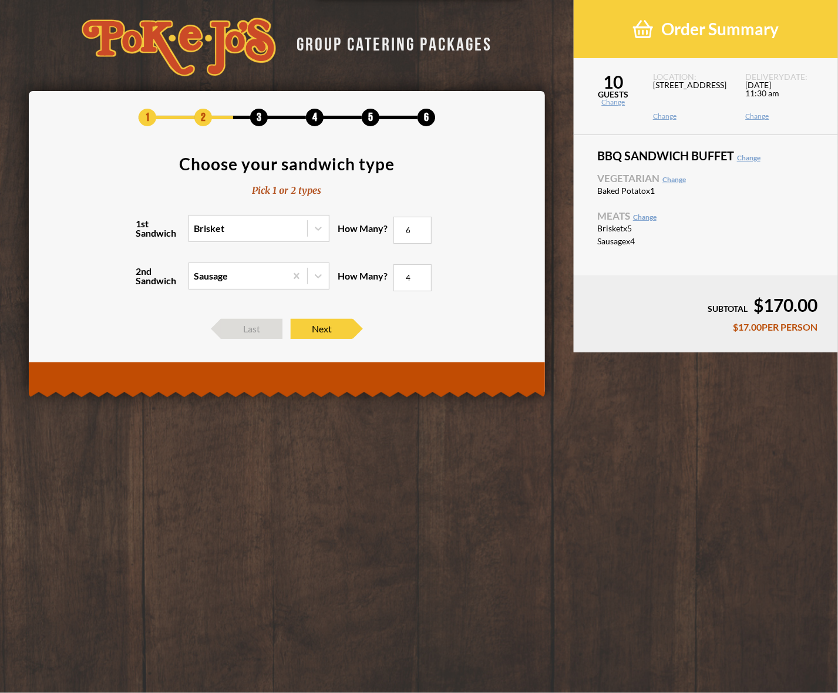
click at [421, 226] on input "6" at bounding box center [413, 230] width 38 height 27
click at [329, 325] on span "Next" at bounding box center [322, 329] width 62 height 20
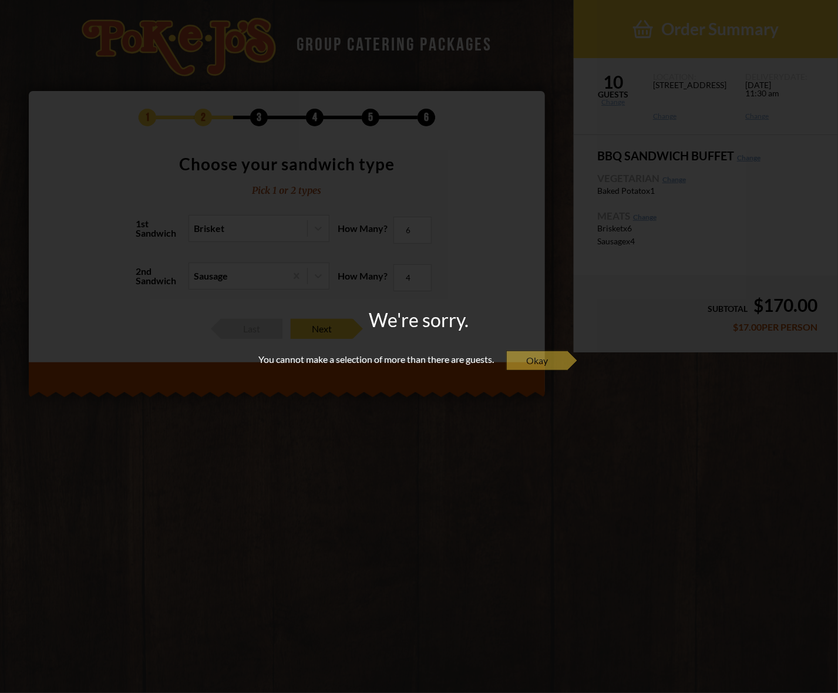
click at [533, 362] on span "Okay" at bounding box center [537, 361] width 62 height 20
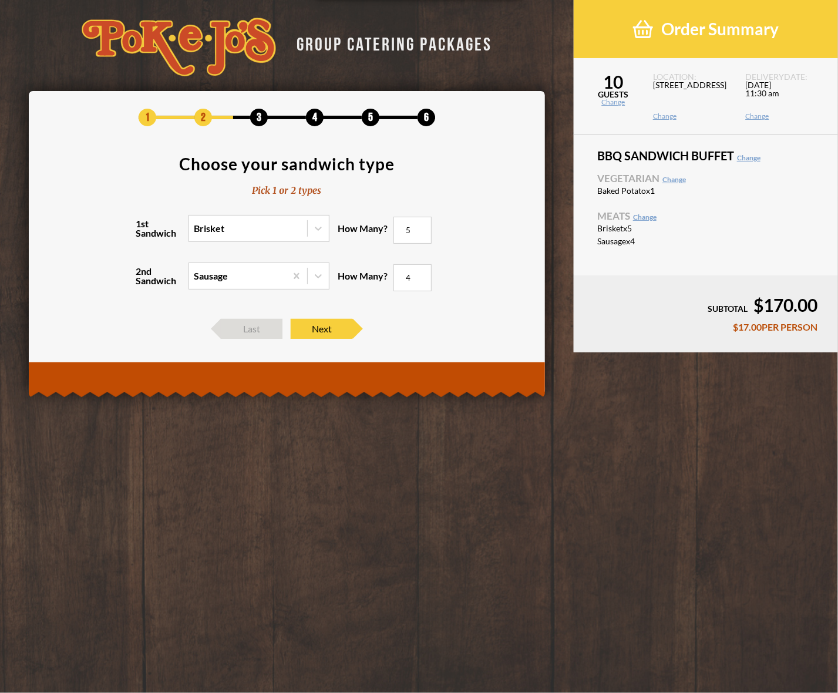
type input "5"
click at [421, 232] on input "5" at bounding box center [413, 230] width 38 height 27
click at [334, 325] on span "Next" at bounding box center [322, 329] width 62 height 20
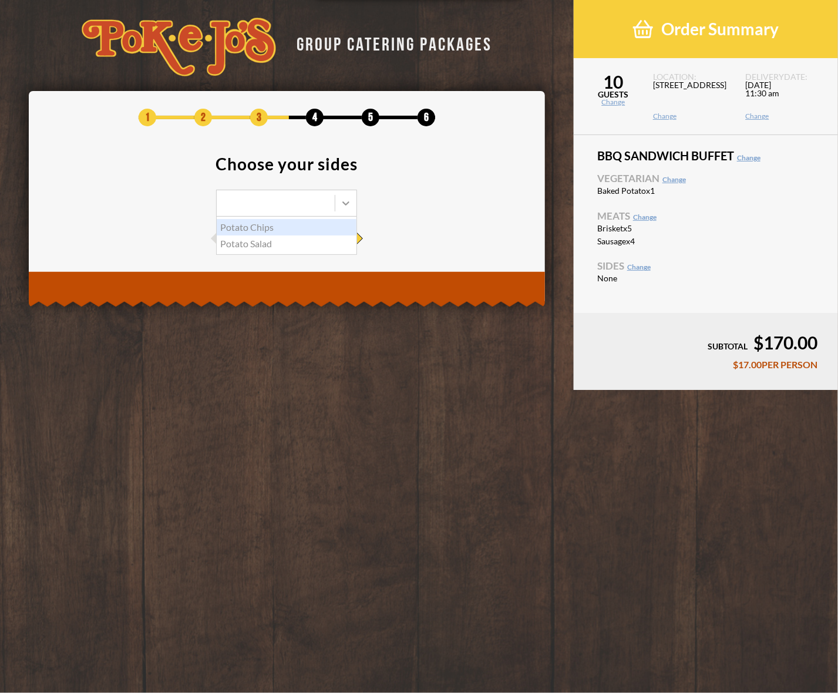
click at [348, 196] on div at bounding box center [345, 203] width 21 height 21
click at [248, 242] on div "Potato Salad" at bounding box center [287, 244] width 140 height 16
click at [341, 241] on span "Next" at bounding box center [322, 239] width 62 height 20
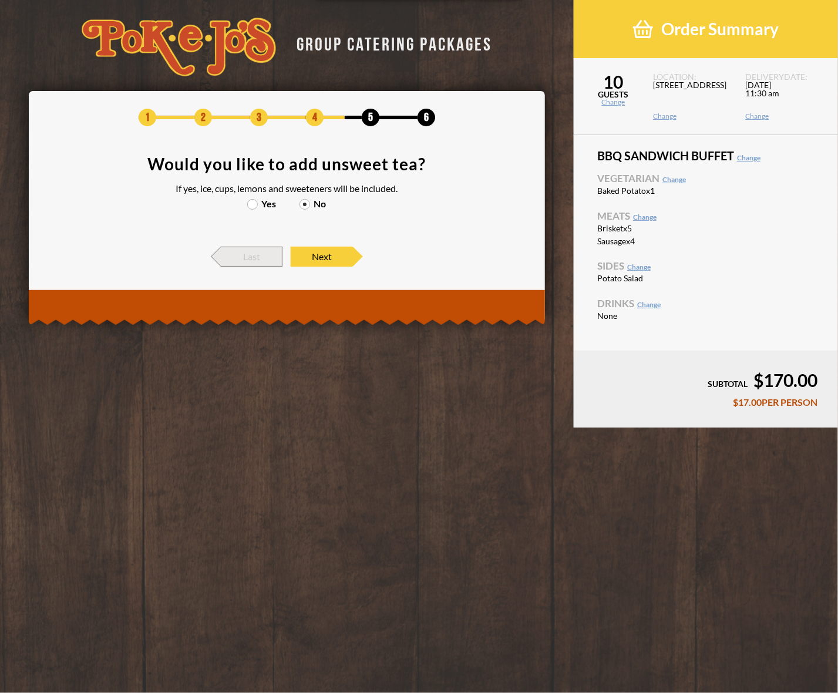
click at [256, 253] on span "Last" at bounding box center [252, 257] width 62 height 20
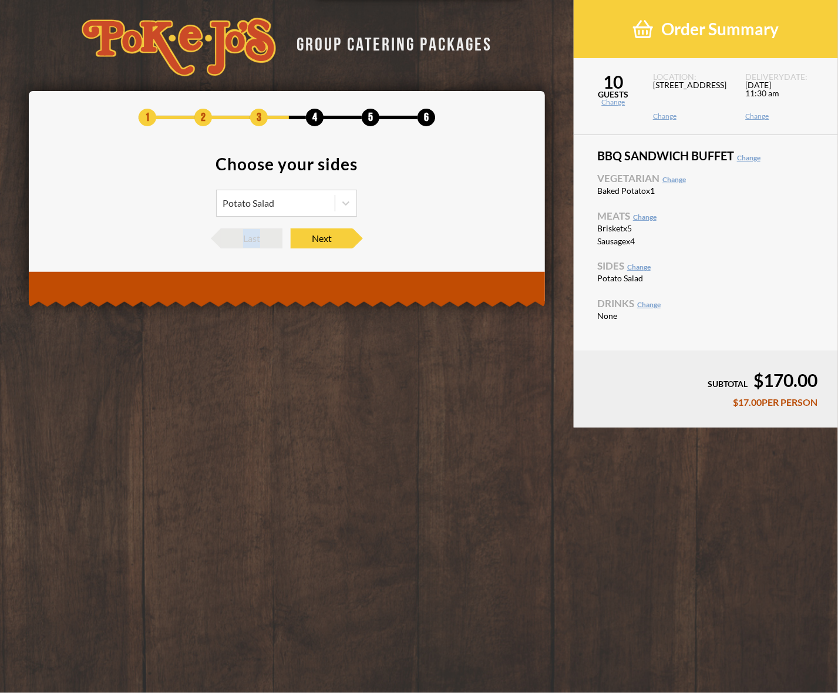
click at [256, 253] on div "1 2 3 4 5 6 Choose your sides Potato Salad Last Next" at bounding box center [287, 178] width 516 height 175
click at [259, 233] on span "Last" at bounding box center [252, 239] width 62 height 20
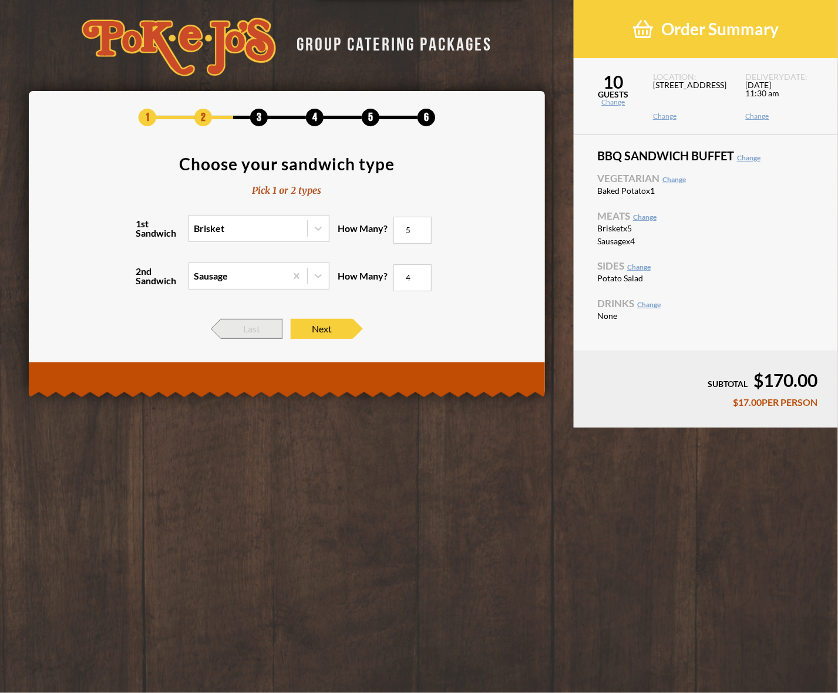
click at [244, 319] on span "Last" at bounding box center [252, 329] width 62 height 20
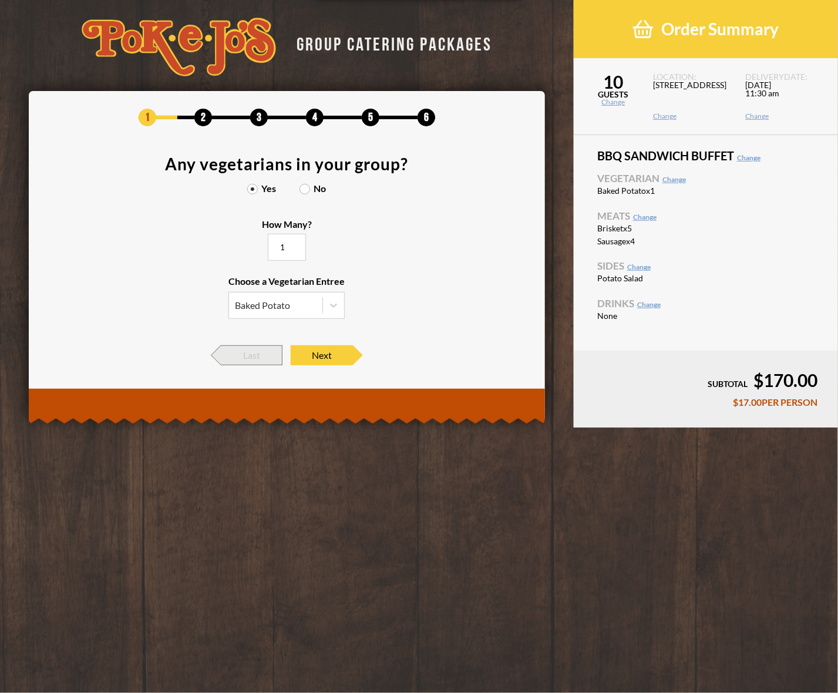
click at [246, 354] on span "Last" at bounding box center [252, 355] width 62 height 20
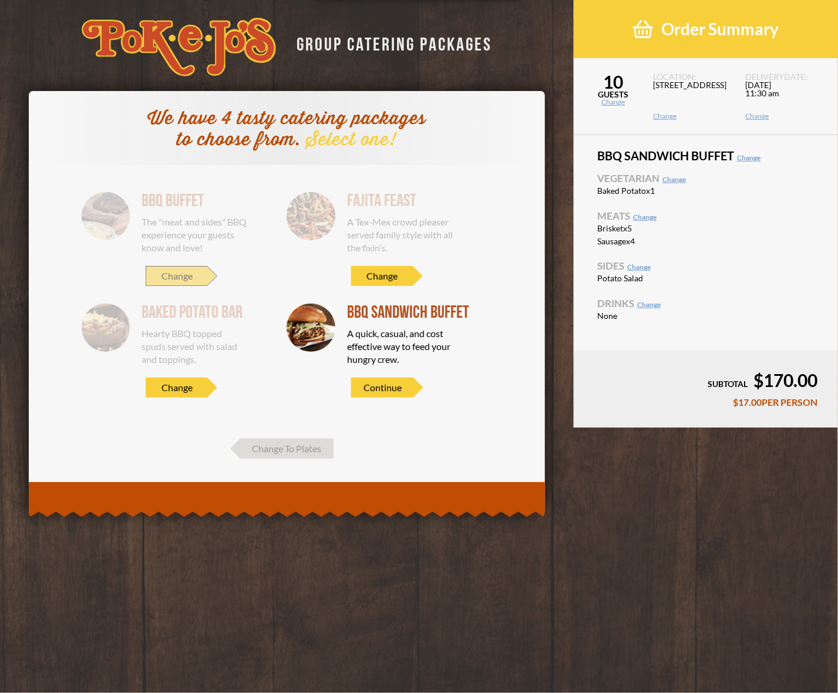
click at [184, 268] on span "Change" at bounding box center [177, 276] width 62 height 20
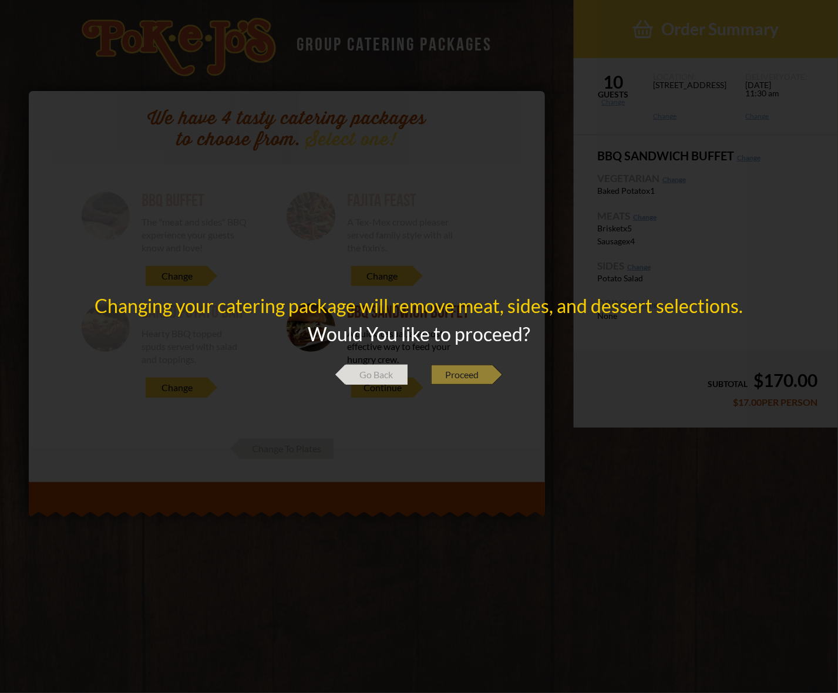
click at [468, 378] on span "Proceed" at bounding box center [462, 375] width 62 height 20
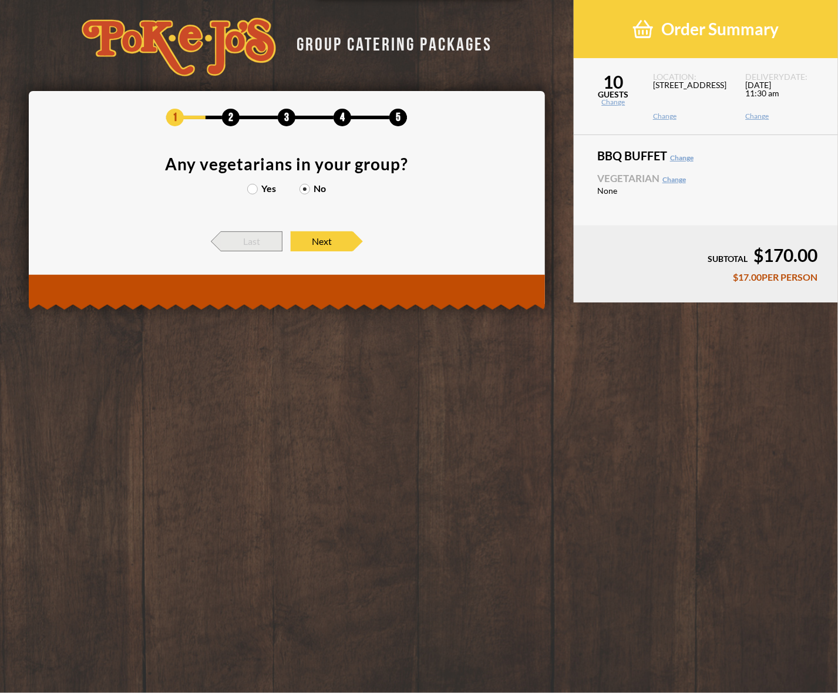
click at [249, 238] on span "Last" at bounding box center [252, 241] width 62 height 20
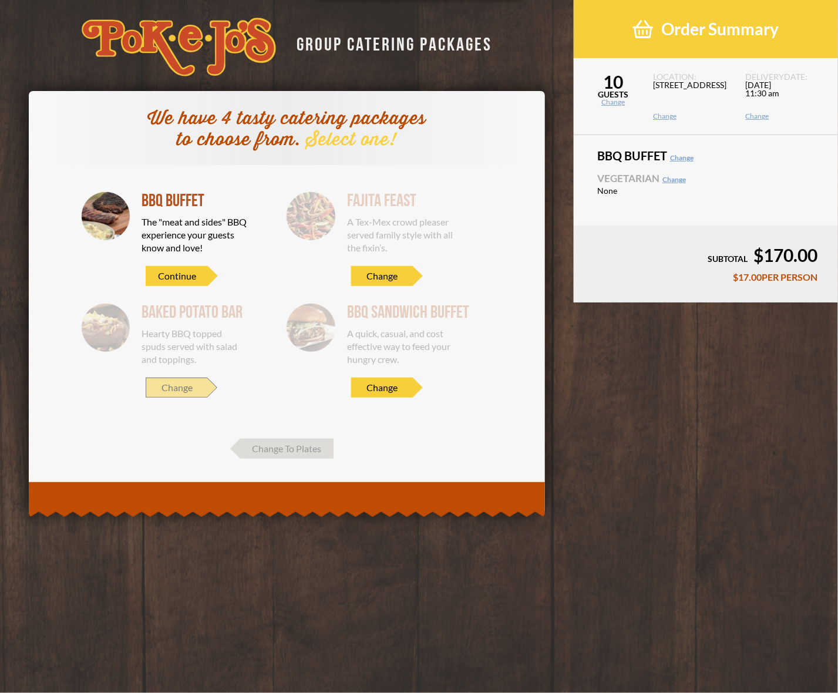
click at [169, 382] on span "Change" at bounding box center [177, 388] width 62 height 20
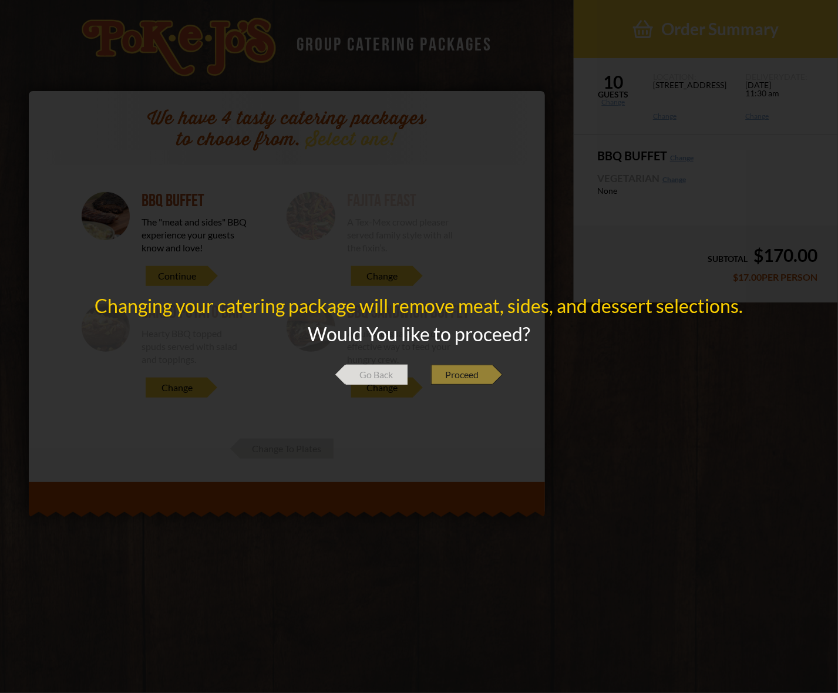
click at [472, 375] on span "Proceed" at bounding box center [462, 375] width 62 height 20
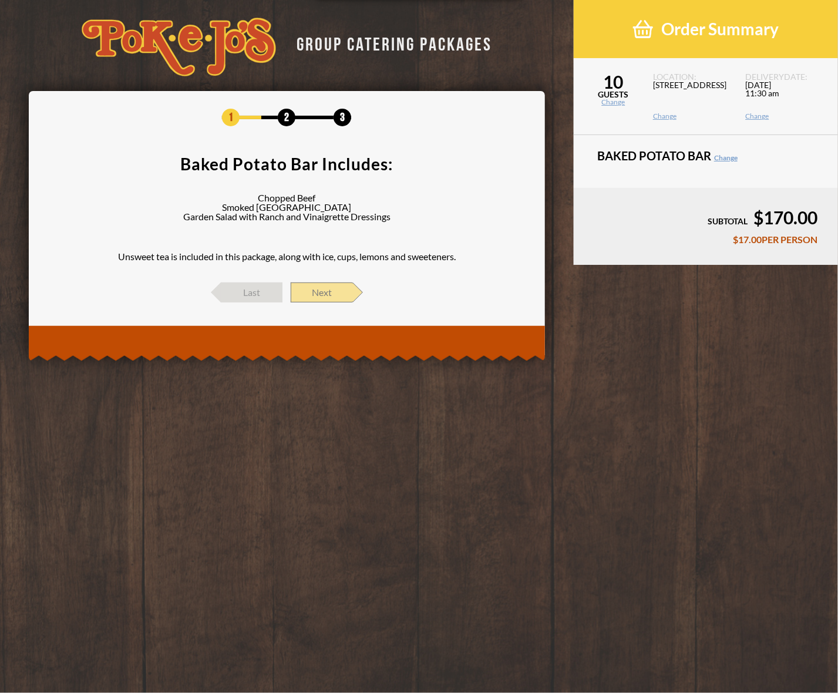
click at [341, 288] on span "Next" at bounding box center [322, 293] width 62 height 20
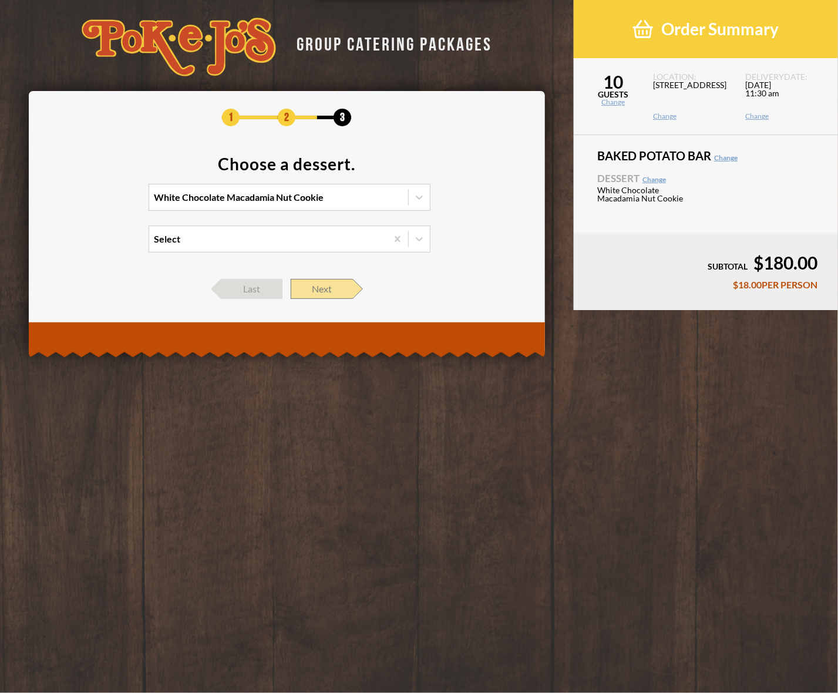
click at [337, 287] on span "Next" at bounding box center [322, 289] width 62 height 20
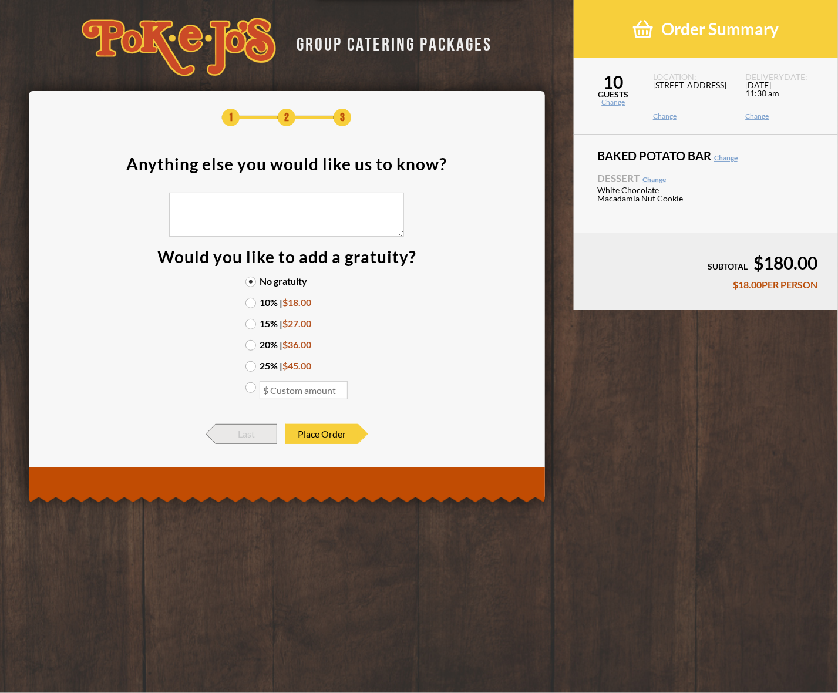
click at [240, 433] on span "Last" at bounding box center [247, 434] width 62 height 20
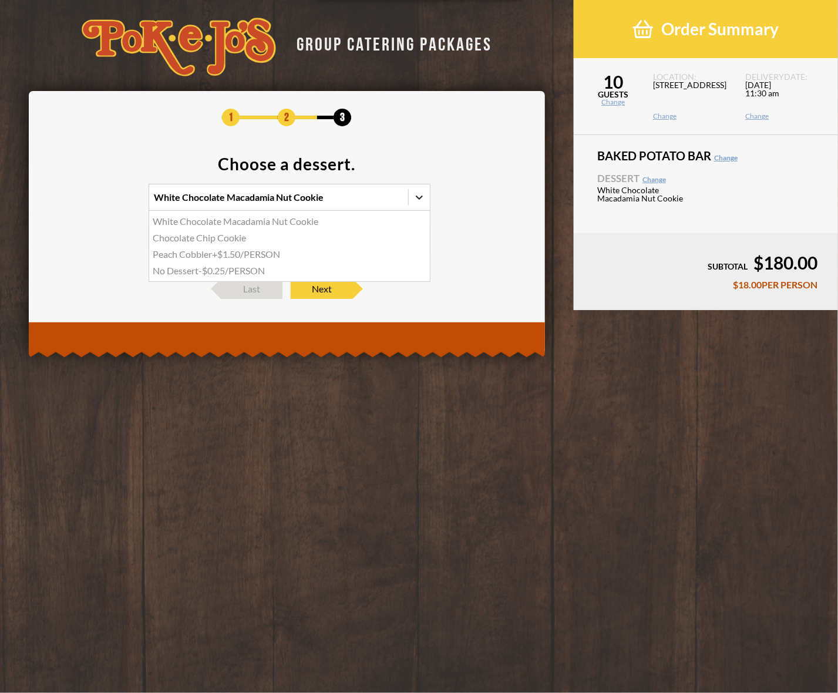
click at [419, 200] on icon at bounding box center [420, 197] width 12 height 12
click at [103, 203] on input "option White Chocolate Macadamia Nut Cookie focused, 1 of 4. 4 results availabl…" at bounding box center [103, 203] width 0 height 0
click at [215, 236] on div "Chocolate Chip Cookie" at bounding box center [289, 238] width 281 height 16
click at [103, 203] on input "option Chocolate Chip Cookie focused, 2 of 4. 4 results available. Use Up and D…" at bounding box center [103, 203] width 0 height 0
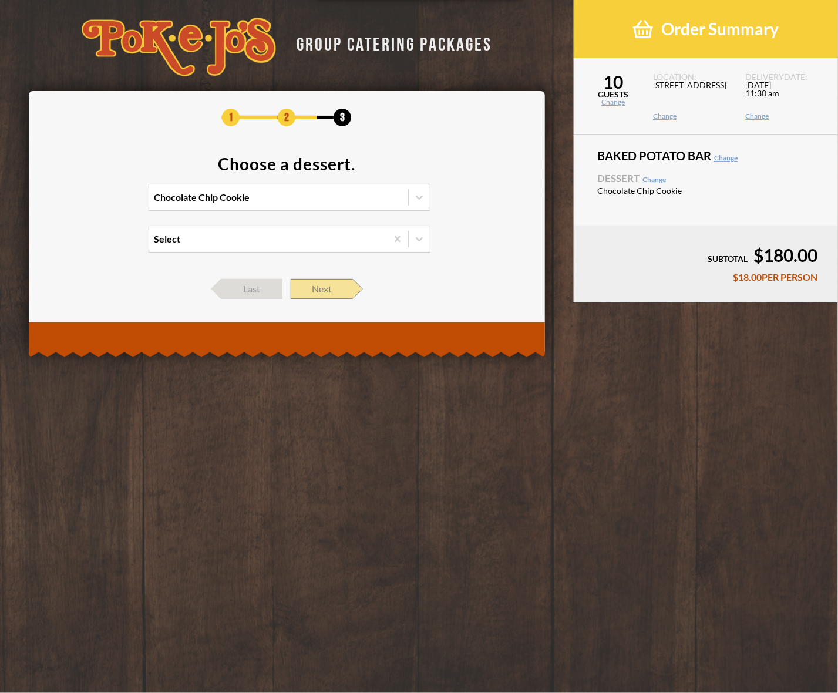
click at [321, 288] on span "Next" at bounding box center [322, 289] width 62 height 20
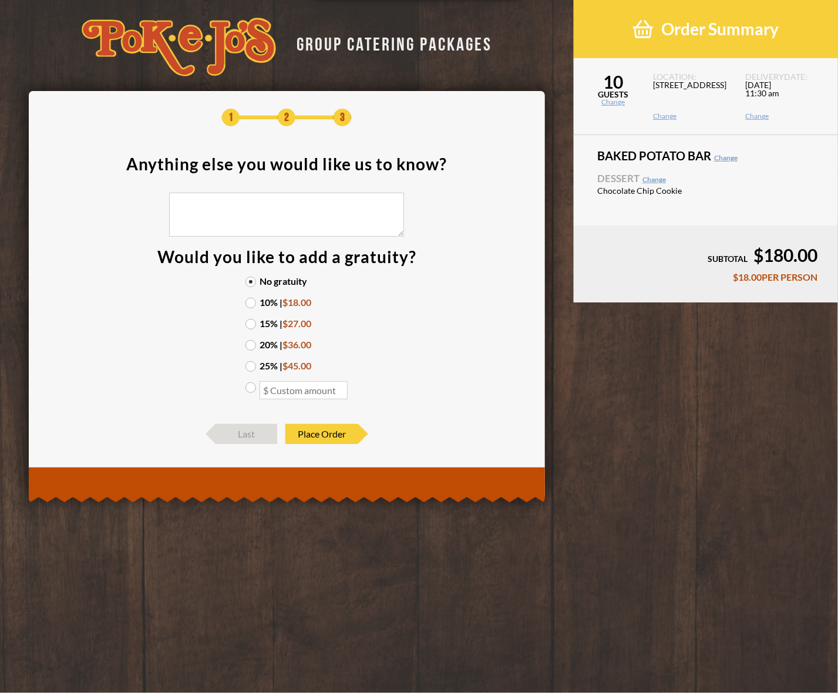
click at [278, 341] on label "20% | $36.00" at bounding box center [287, 344] width 82 height 9
click at [0, 0] on input "20% | $36.00" at bounding box center [0, 0] width 0 height 0
click at [320, 206] on textarea at bounding box center [286, 215] width 235 height 44
click at [250, 206] on textarea at bounding box center [286, 215] width 235 height 44
click at [285, 207] on textarea at bounding box center [286, 215] width 235 height 44
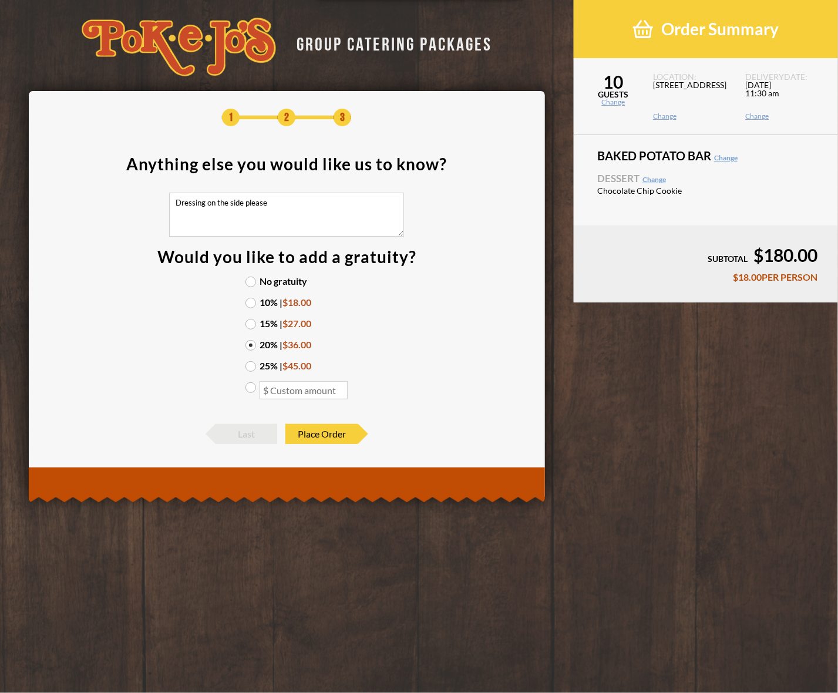
type textarea "Dressing on the side please"
click at [246, 431] on span "Last" at bounding box center [247, 434] width 62 height 20
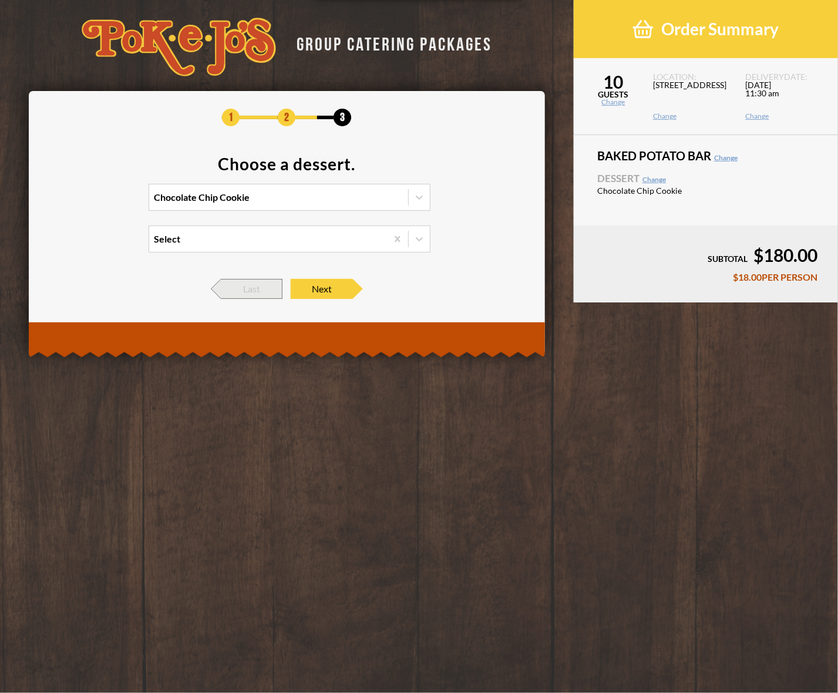
click at [274, 287] on span "Last" at bounding box center [252, 289] width 62 height 20
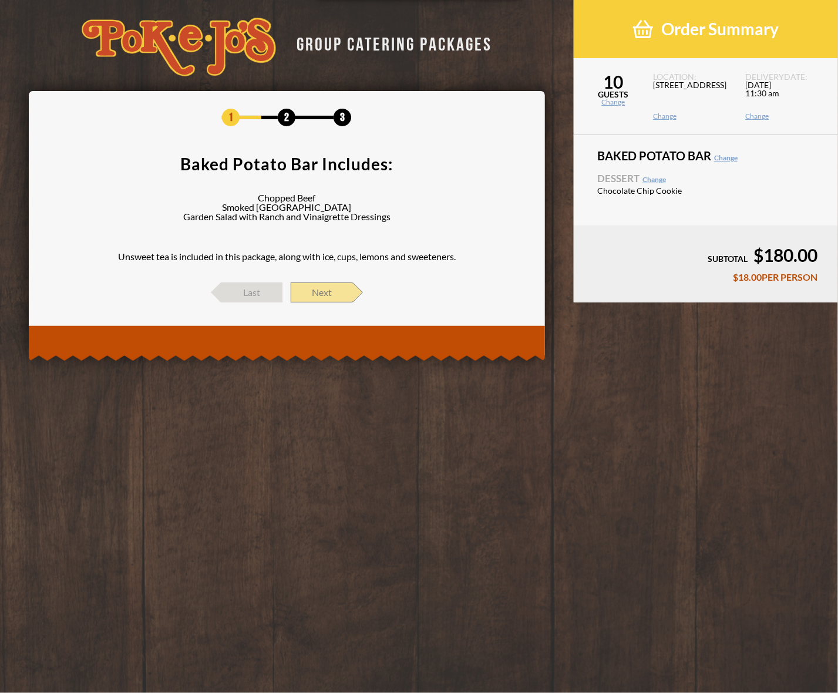
click at [341, 295] on span "Next" at bounding box center [322, 293] width 62 height 20
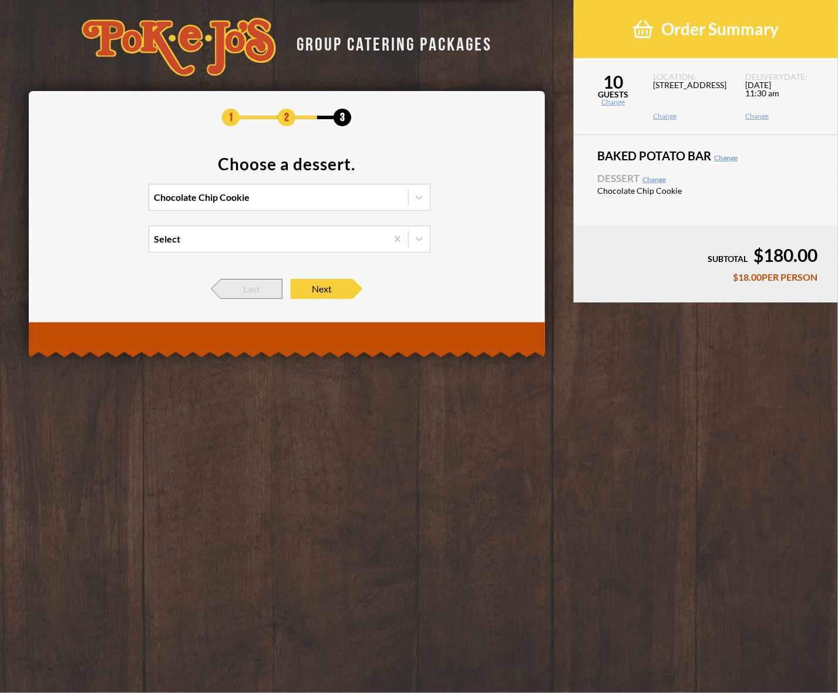
click at [260, 283] on span "Last" at bounding box center [252, 289] width 62 height 20
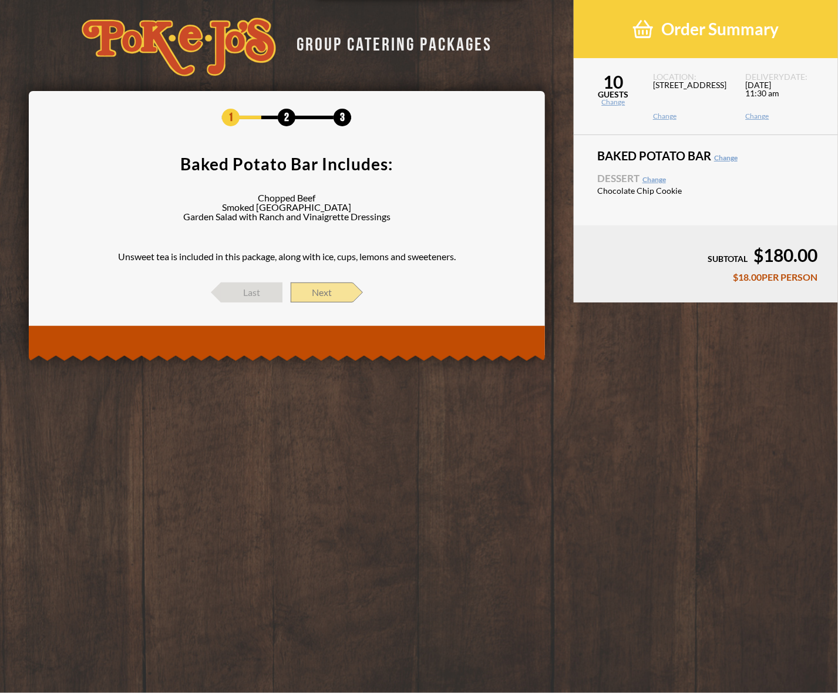
click at [319, 294] on span "Next" at bounding box center [322, 293] width 62 height 20
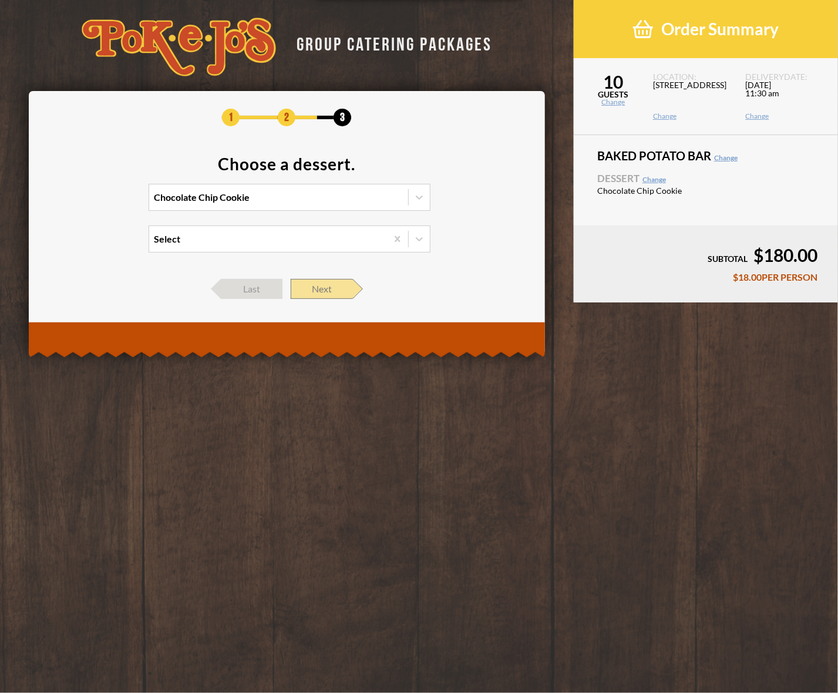
click at [319, 294] on span "Next" at bounding box center [322, 289] width 62 height 20
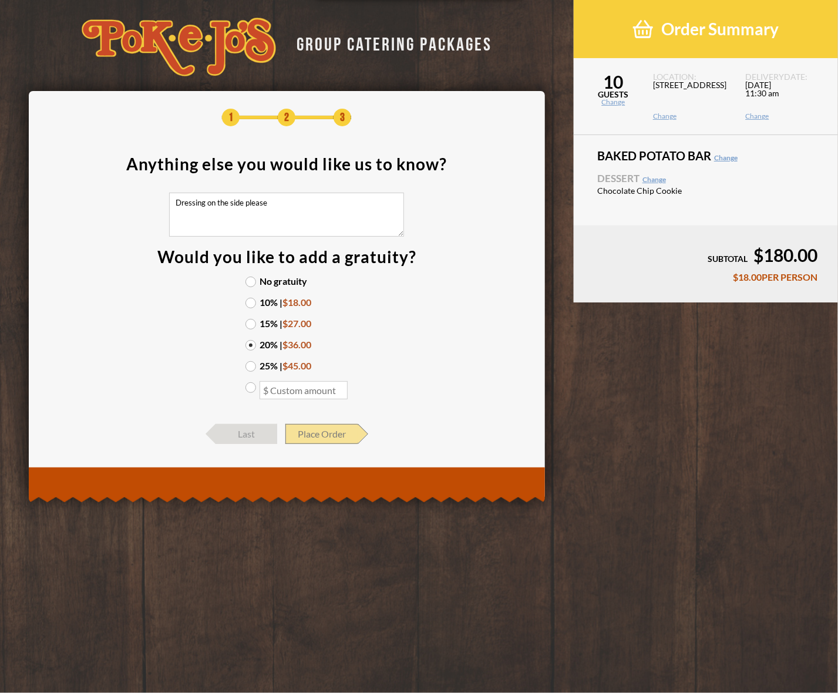
click at [337, 435] on span "Place Order" at bounding box center [321, 434] width 72 height 20
click at [261, 344] on label "20% | $36.00" at bounding box center [287, 344] width 82 height 9
click at [0, 0] on input "20% | $36.00" at bounding box center [0, 0] width 0 height 0
click at [339, 431] on span "Place Order" at bounding box center [321, 434] width 72 height 20
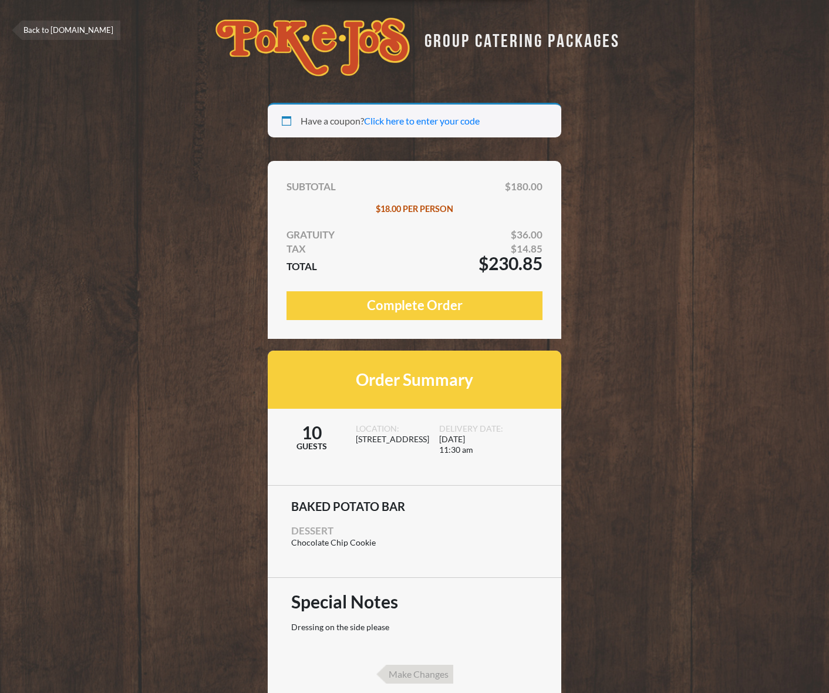
select select "TX"
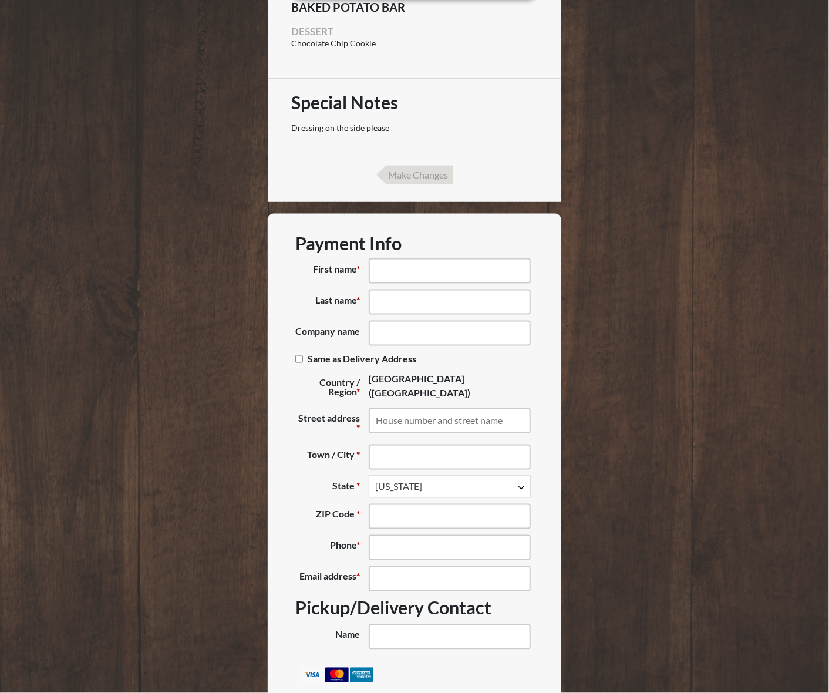
scroll to position [517, 0]
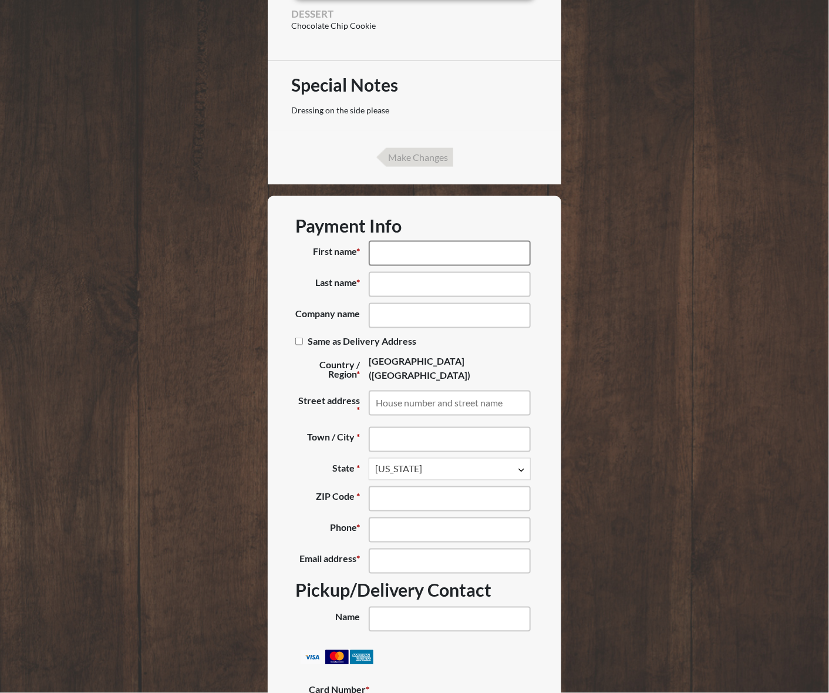
click at [401, 251] on input "First name *" at bounding box center [450, 253] width 162 height 25
type input "Avery"
type input "Bunker"
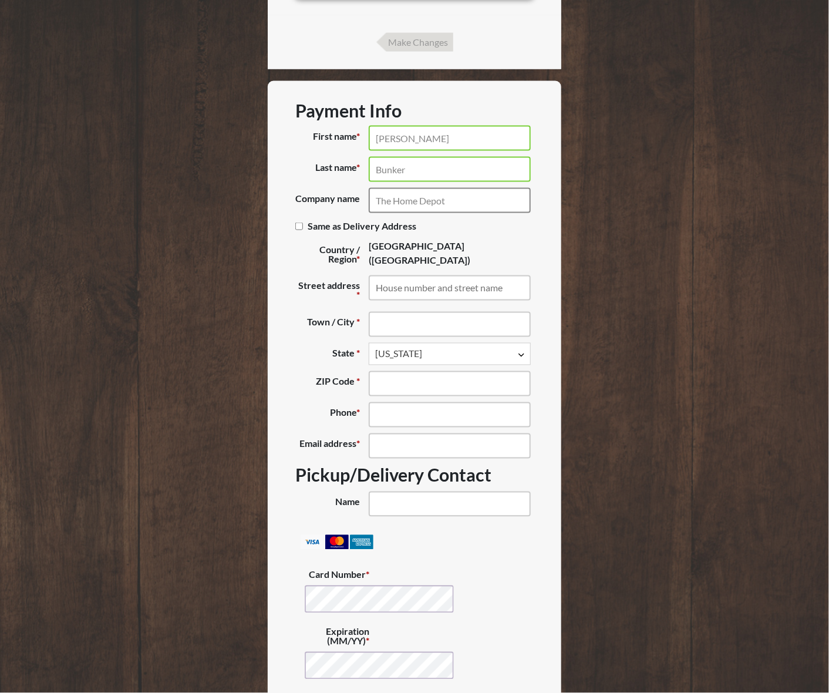
scroll to position [634, 0]
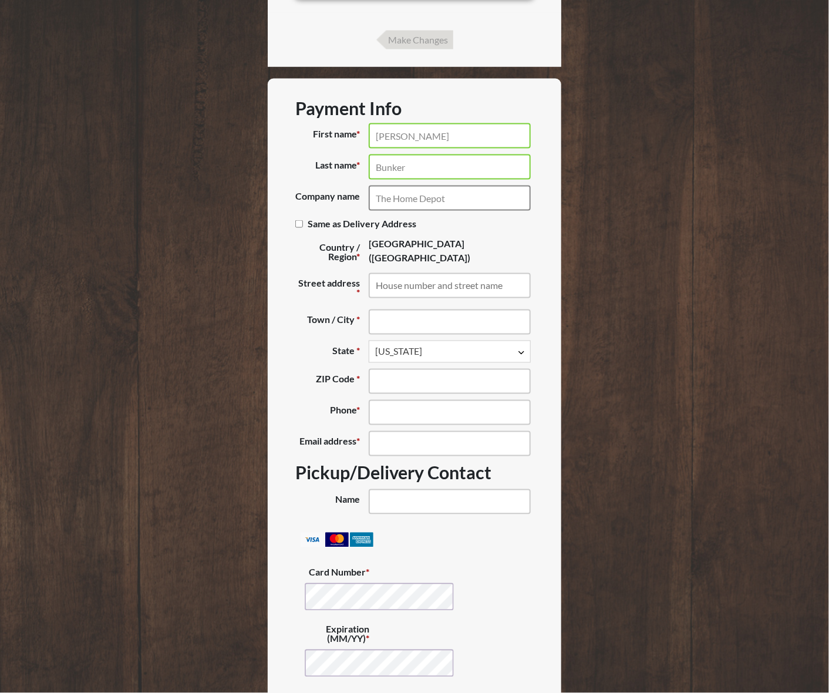
type input "The Home Depot"
click at [414, 290] on input "Street address *" at bounding box center [450, 285] width 162 height 25
type input "[STREET_ADDRESS][PERSON_NAME]"
type input "Pflugerville"
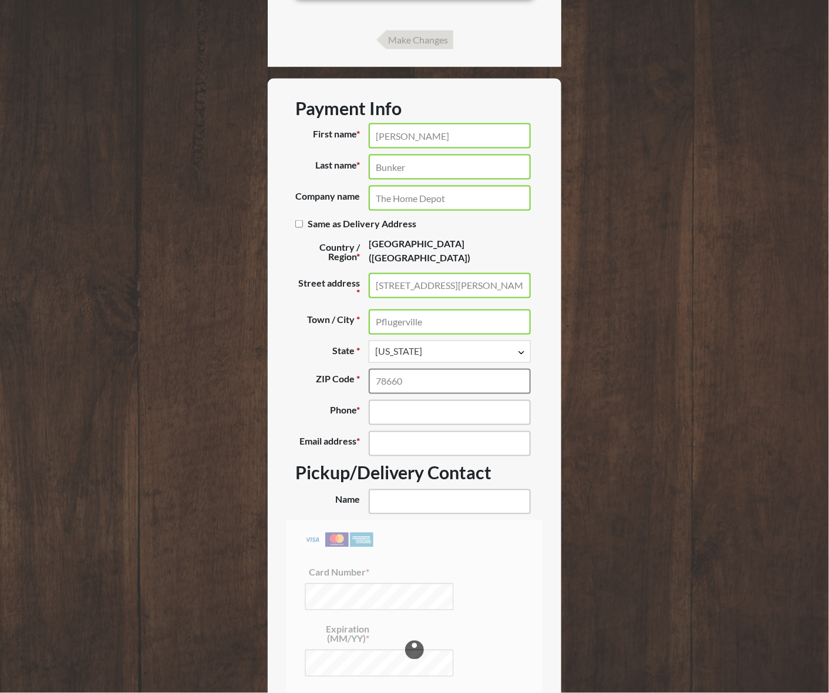
type input "78660"
click at [438, 415] on input "Phone *" at bounding box center [450, 412] width 162 height 25
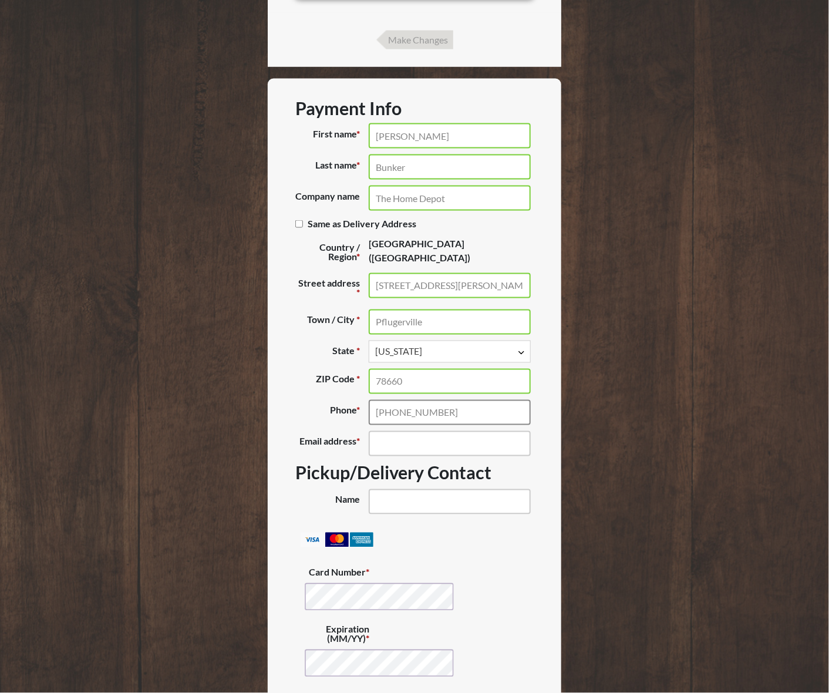
type input "(479) 531-7078"
click at [426, 440] on input "Email address *" at bounding box center [450, 443] width 162 height 25
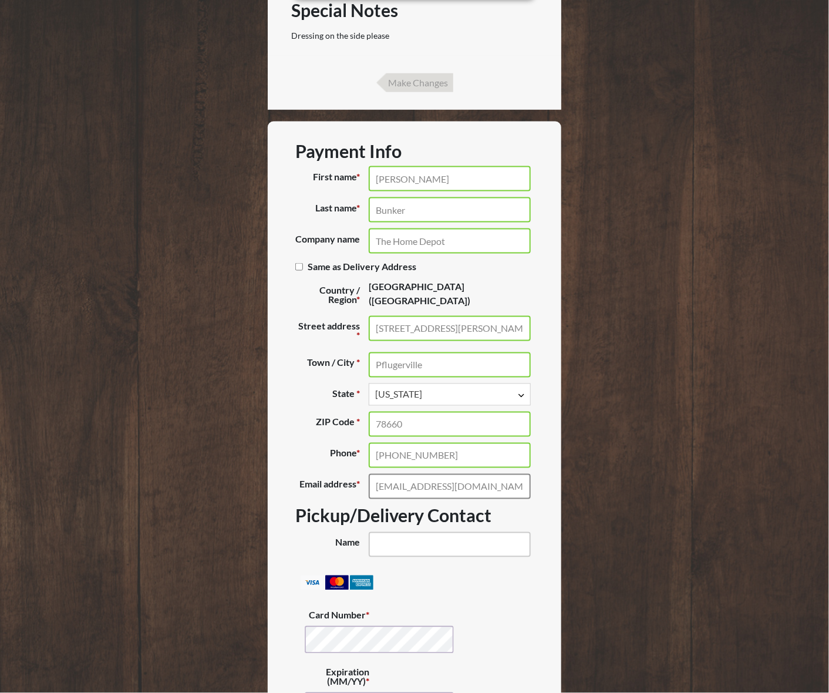
scroll to position [576, 0]
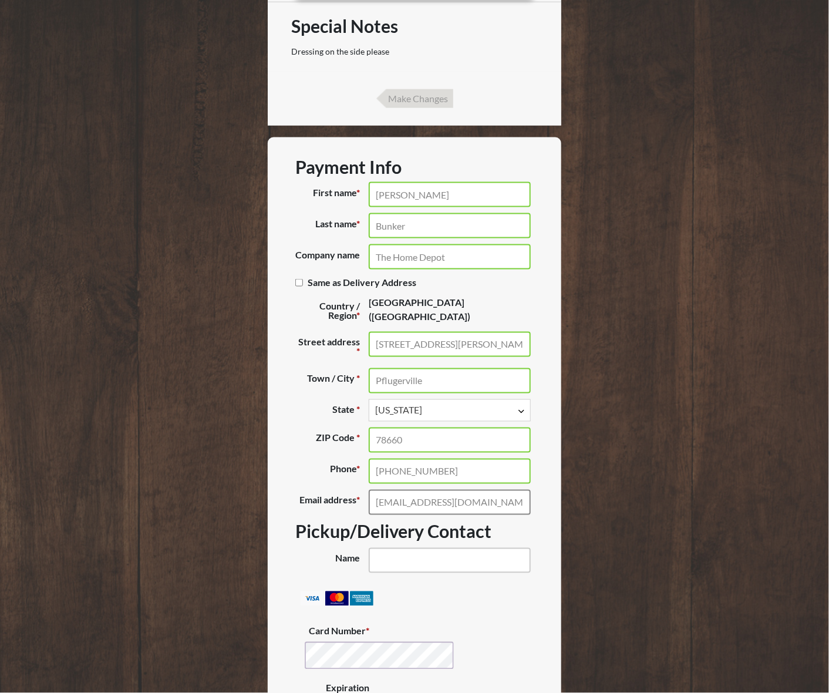
type input "[EMAIL_ADDRESS][DOMAIN_NAME]"
click at [395, 563] on input "Name (optional)" at bounding box center [450, 560] width 162 height 25
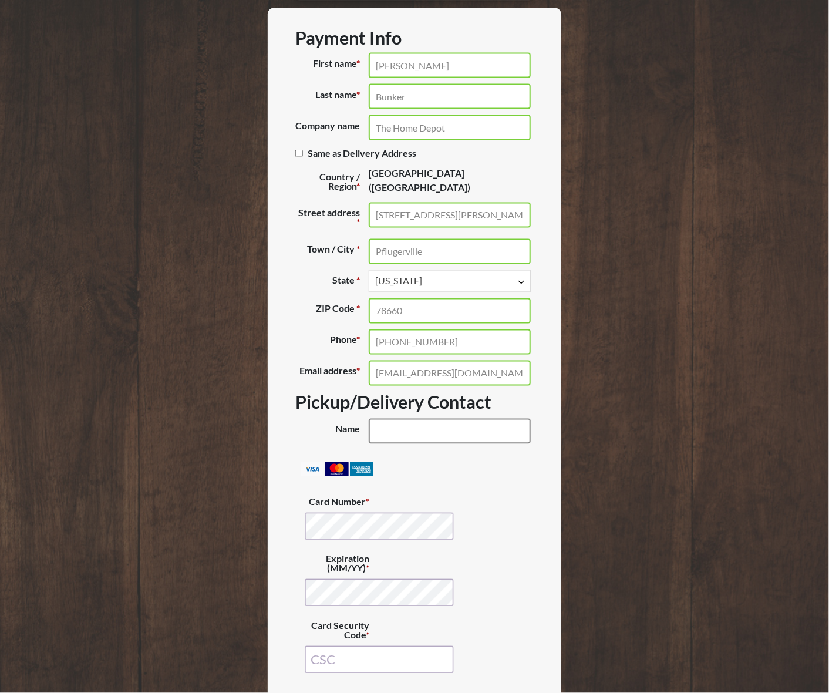
scroll to position [752, 0]
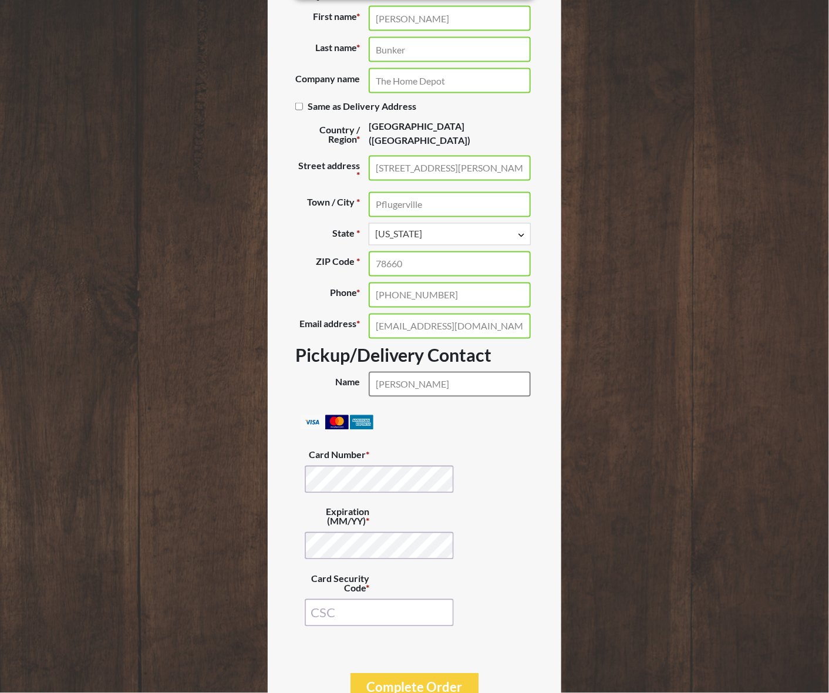
type input "[PERSON_NAME]"
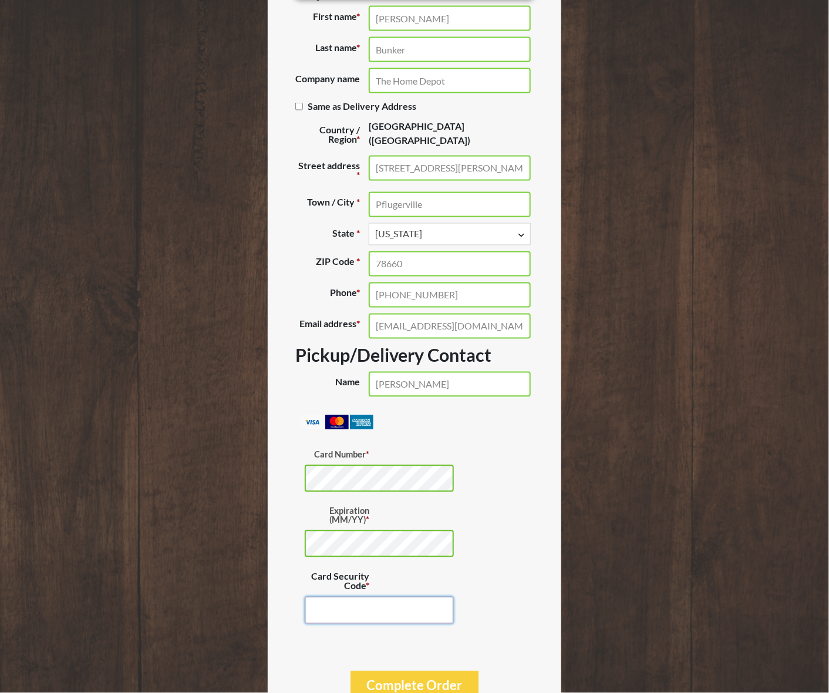
click at [344, 615] on input "Card Security Code *" at bounding box center [380, 611] width 150 height 28
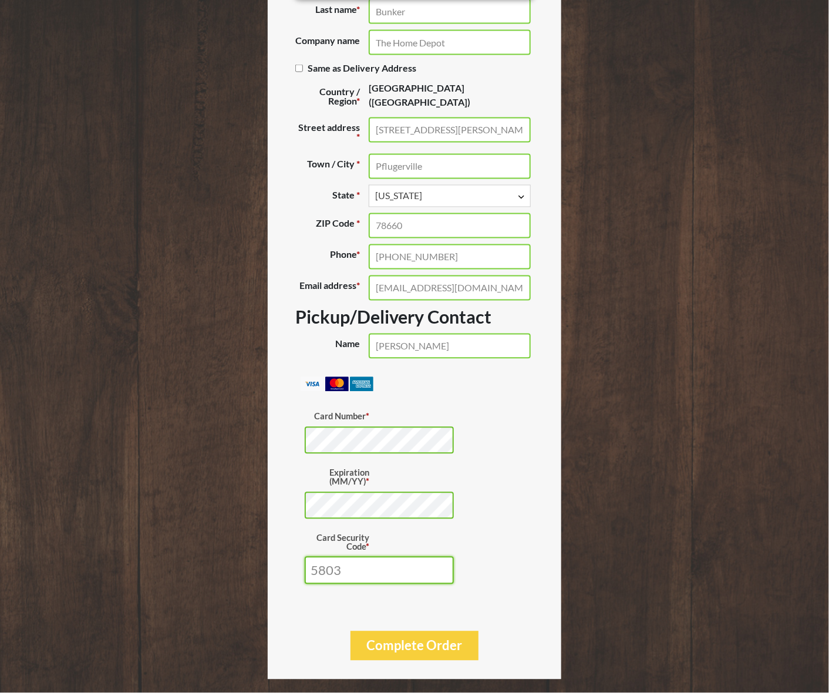
scroll to position [807, 0]
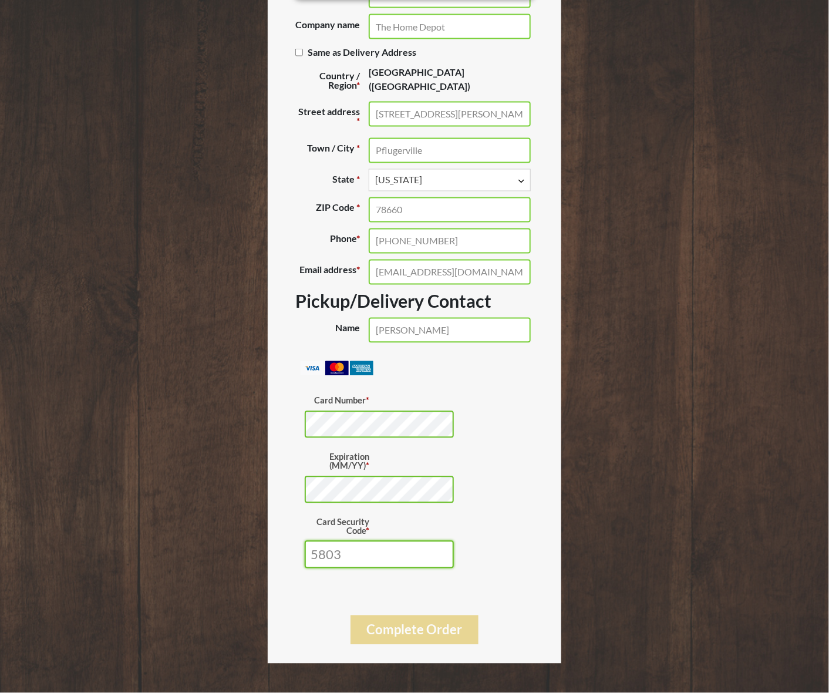
type input "5803"
click at [432, 626] on button "Complete Order" at bounding box center [415, 630] width 128 height 29
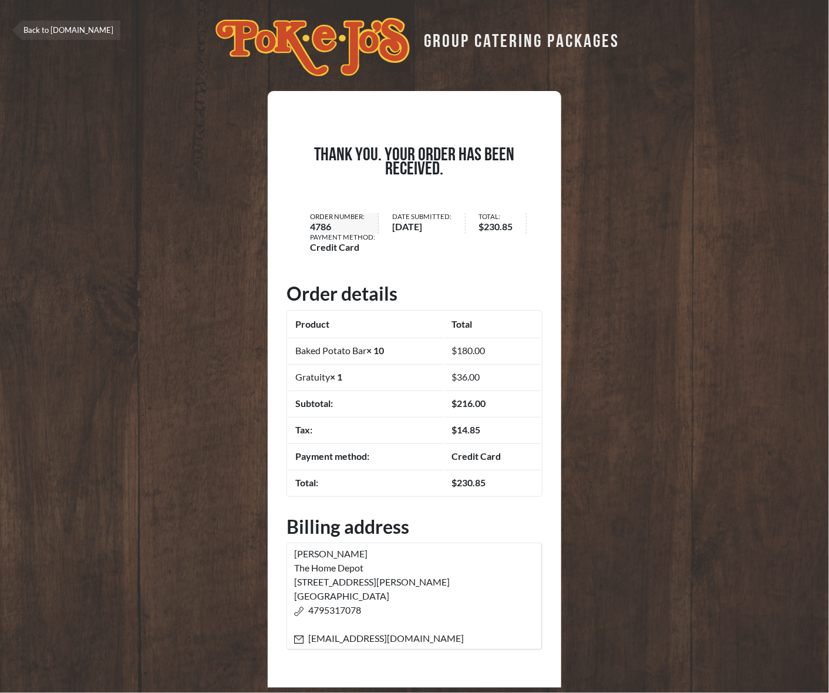
click at [665, 216] on div "Thank you. Your order has been received. Order number: 4786 Date Submitted: [DA…" at bounding box center [414, 404] width 829 height 627
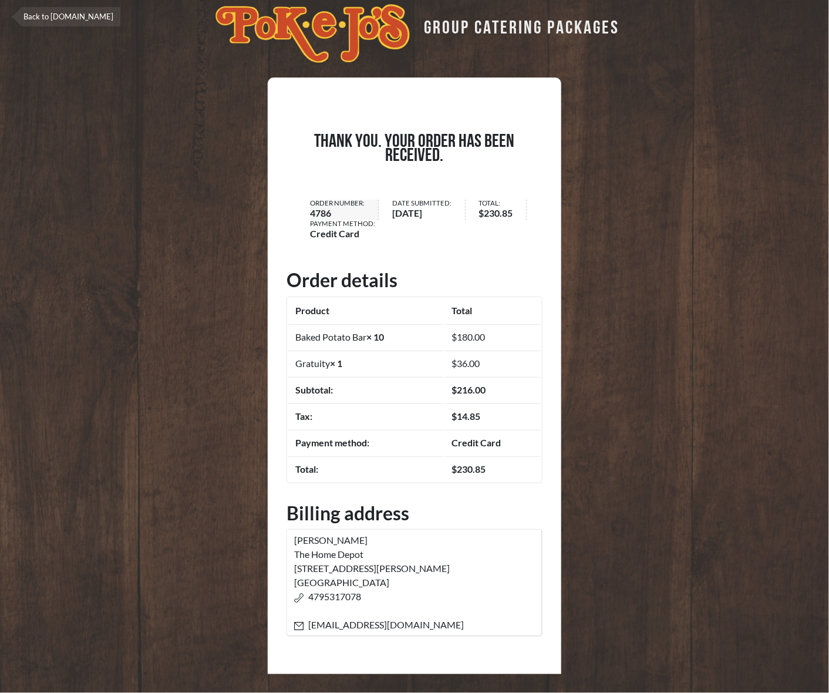
scroll to position [21, 0]
